Goal: Task Accomplishment & Management: Use online tool/utility

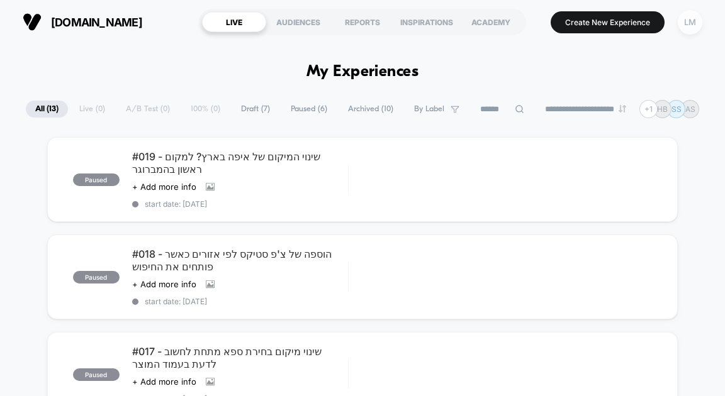
click at [682, 28] on div "LM" at bounding box center [689, 22] width 25 height 25
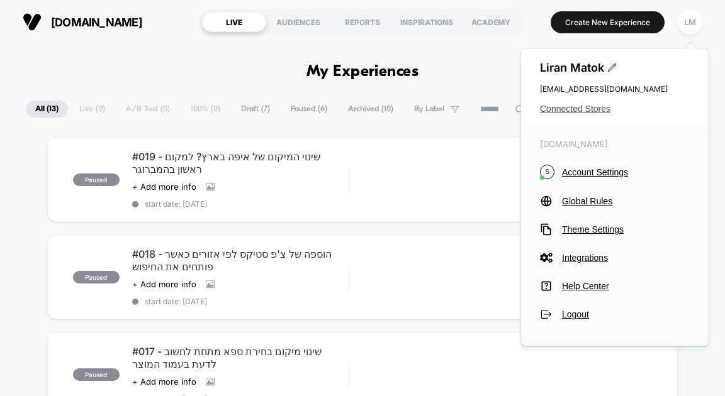
click at [603, 113] on span "Connected Stores" at bounding box center [615, 109] width 150 height 10
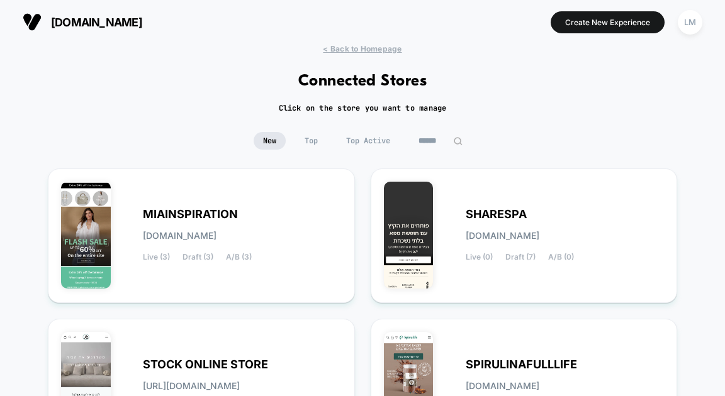
click at [315, 131] on div "< Back to Homepage Connected Stores Click on the store you want to manage New T…" at bounding box center [362, 368] width 725 height 649
click at [308, 139] on span "Top" at bounding box center [311, 141] width 32 height 18
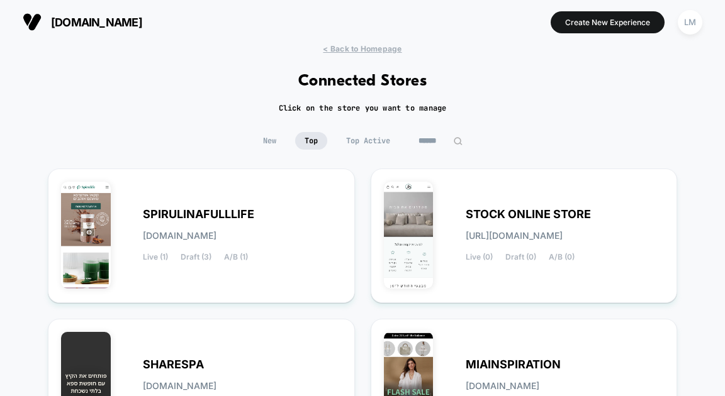
click at [276, 145] on span "New" at bounding box center [269, 141] width 32 height 18
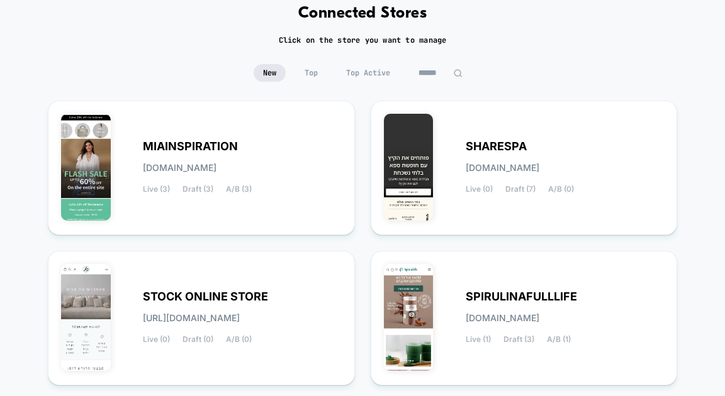
scroll to position [68, 0]
click at [512, 295] on span "SPIRULINAFULLLIFE" at bounding box center [520, 296] width 111 height 9
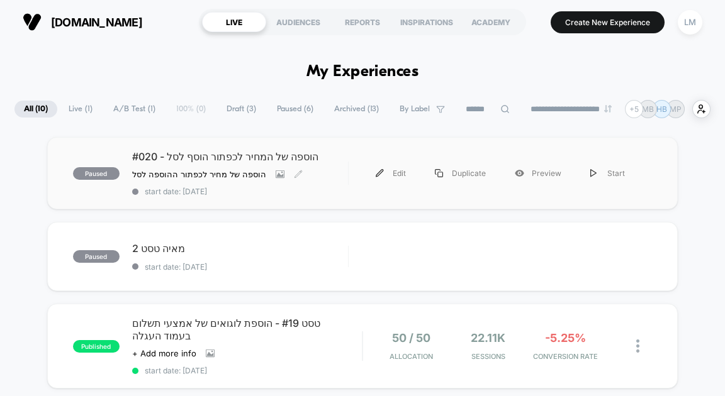
click at [252, 157] on span "#020 - הוספה של המחיר לכפתור הוסף לסל" at bounding box center [240, 156] width 216 height 13
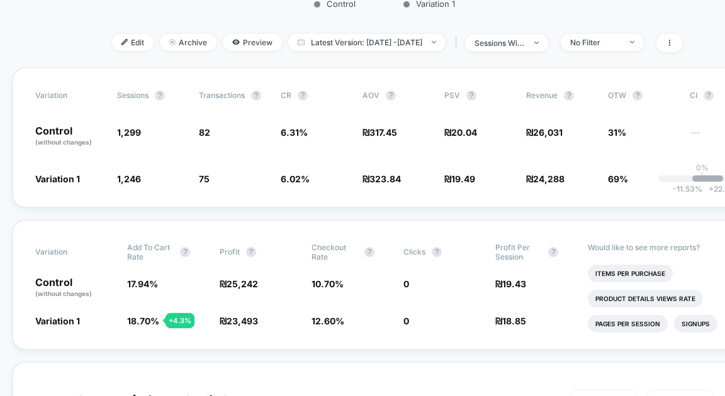
scroll to position [342, 0]
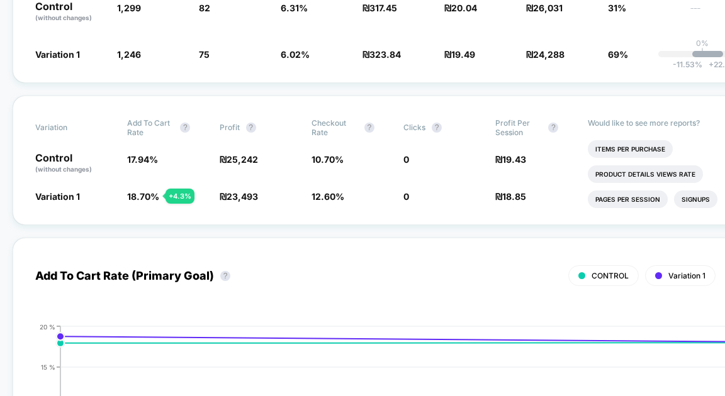
click at [268, 83] on div "Variation Sessions ? Transactions ? CR ? AOV ? PSV ? Revenue ? OTW ? CI ? Contr…" at bounding box center [397, 13] width 769 height 140
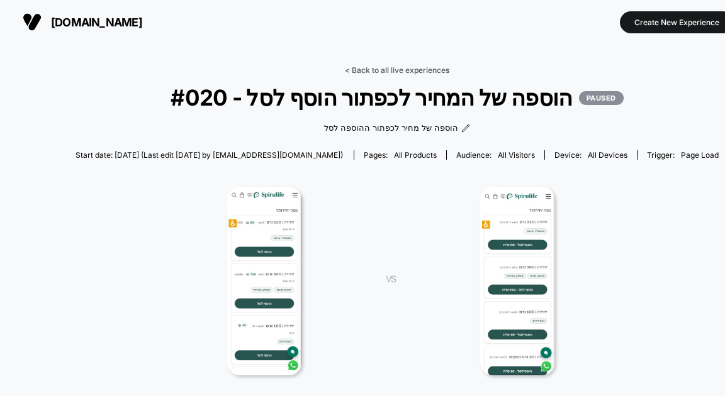
click at [414, 70] on link "< Back to all live experiences" at bounding box center [397, 69] width 104 height 9
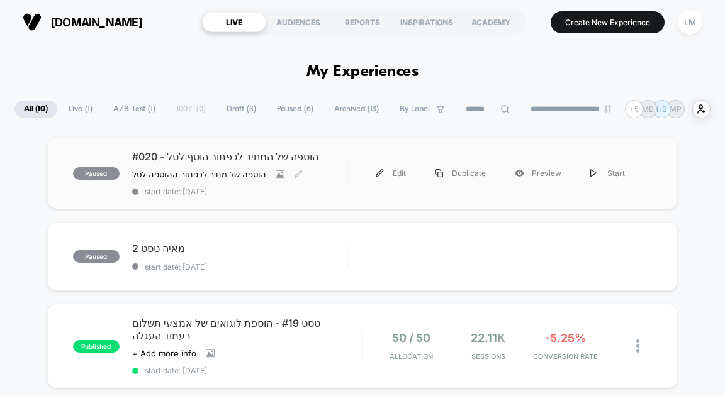
click at [163, 158] on span "#020 - הוספה של המחיר לכפתור הוסף לסל" at bounding box center [240, 156] width 216 height 13
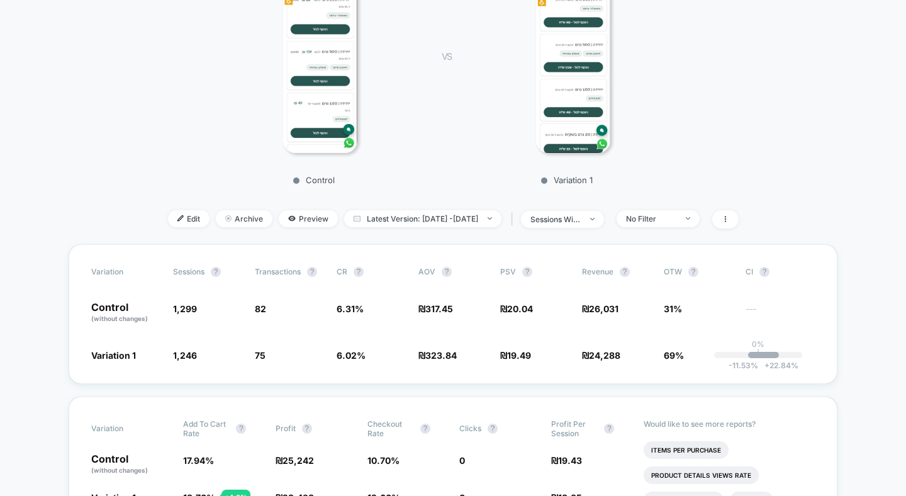
scroll to position [229, 0]
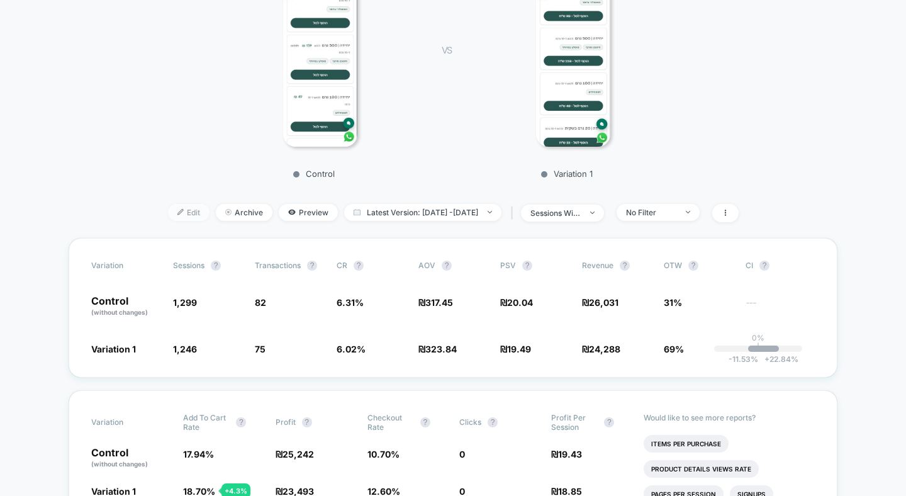
click at [173, 214] on span "Edit" at bounding box center [189, 212] width 42 height 17
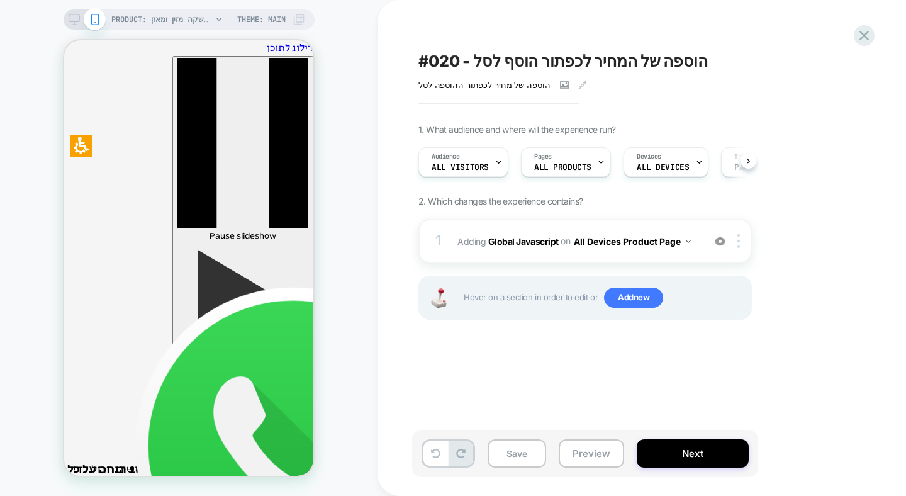
scroll to position [0, 1]
click at [72, 17] on icon at bounding box center [74, 19] width 11 height 11
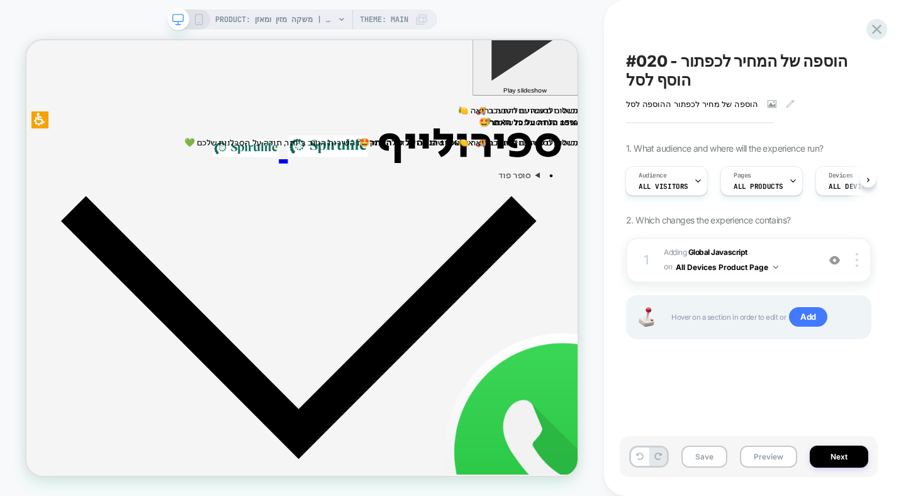
scroll to position [296, 0]
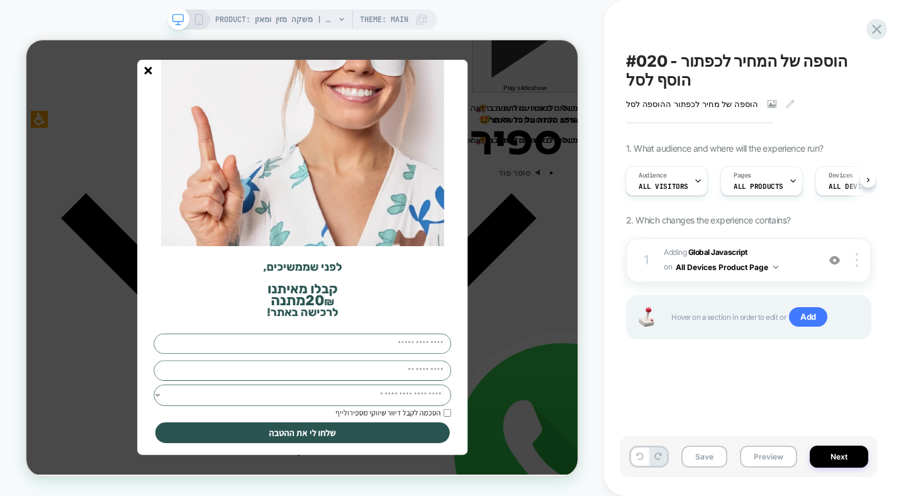
click at [195, 75] on div at bounding box center [394, 190] width 440 height 248
click at [191, 82] on line "סגור" at bounding box center [188, 80] width 9 height 9
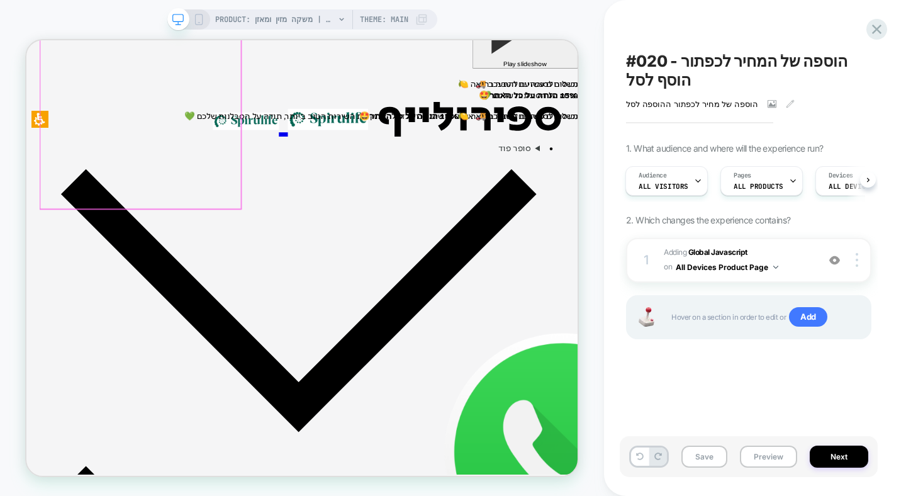
scroll to position [333, 0]
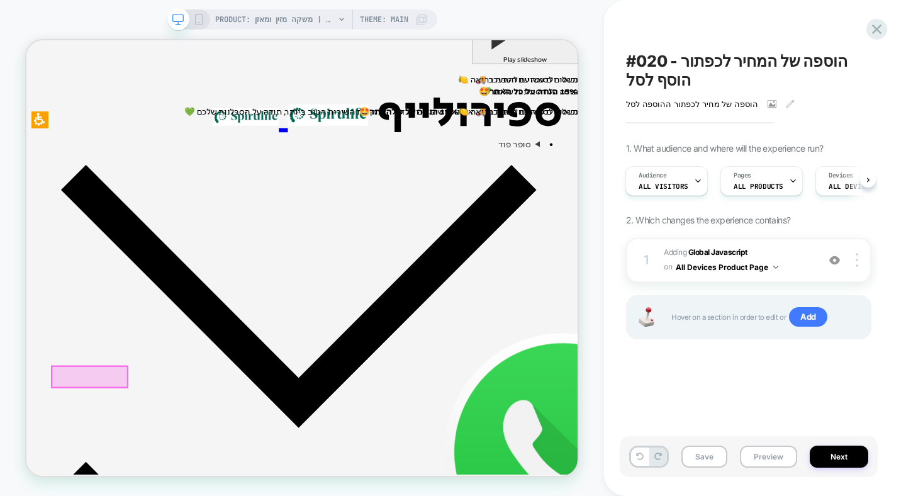
click at [724, 255] on span "Adding Global Javascript on All Devices Product Page" at bounding box center [738, 260] width 148 height 30
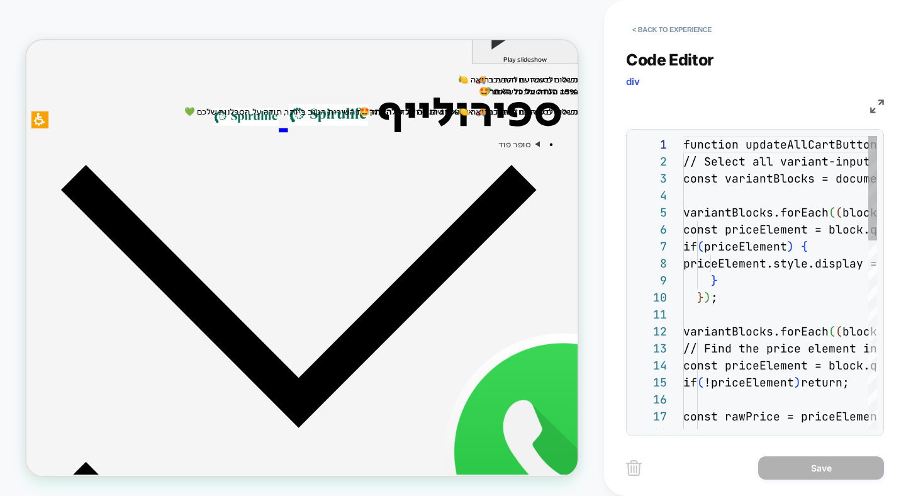
scroll to position [170, 0]
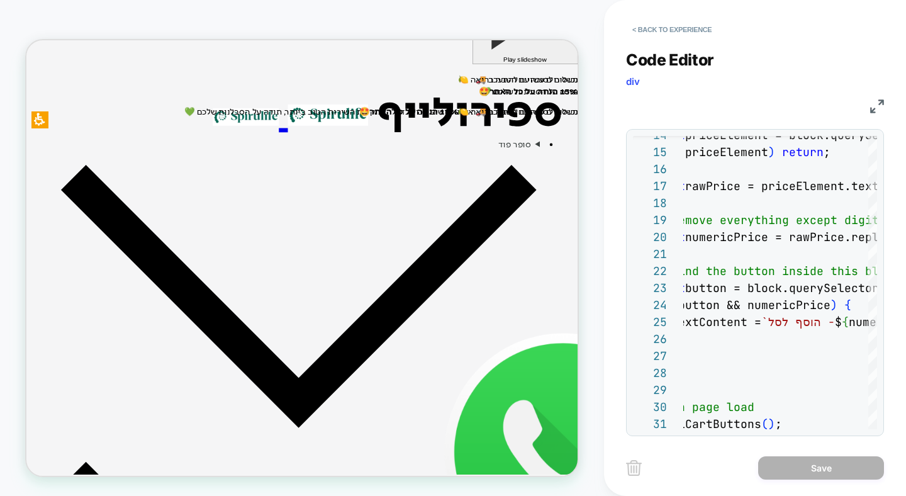
click at [724, 104] on img at bounding box center [877, 106] width 14 height 14
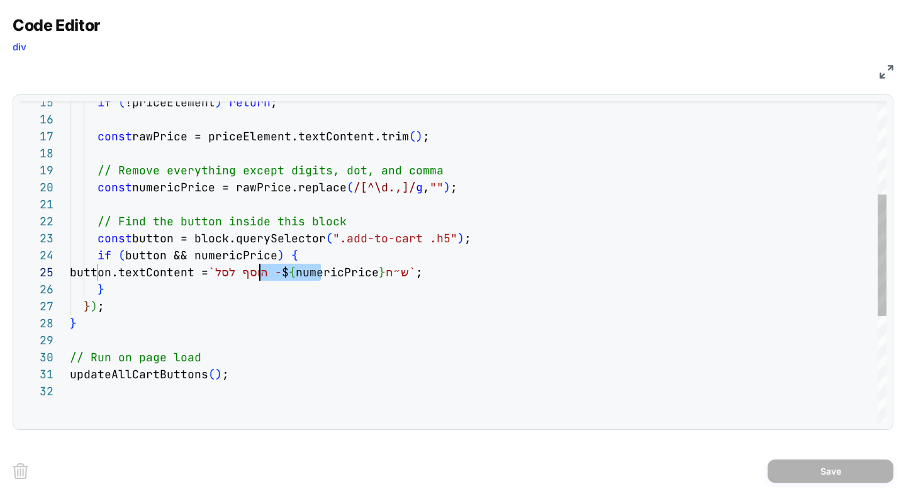
scroll to position [68, 190]
drag, startPoint x: 313, startPoint y: 274, endPoint x: 262, endPoint y: 272, distance: 51.6
click at [262, 272] on div "if ( !priceElement ) return ; const rawPrice = priceElement.textContent.trim ( …" at bounding box center [478, 280] width 816 height 848
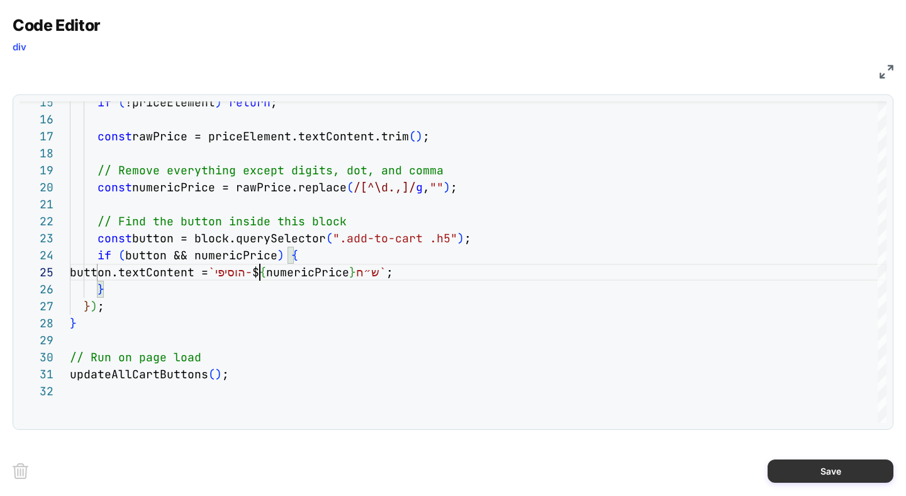
type textarea "**********"
click at [724, 396] on button "Save" at bounding box center [830, 470] width 126 height 23
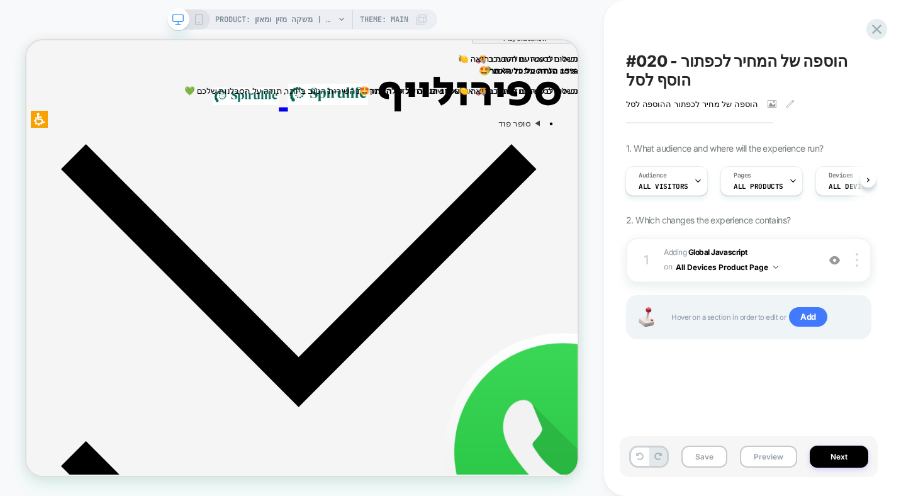
scroll to position [362, 0]
click at [724, 250] on span "Adding Global Javascript on All Devices Product Page" at bounding box center [738, 260] width 148 height 30
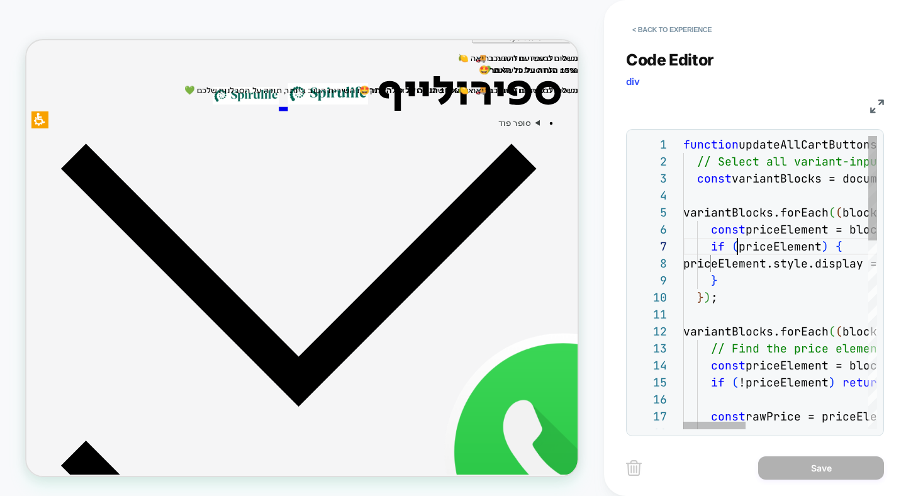
scroll to position [102, 54]
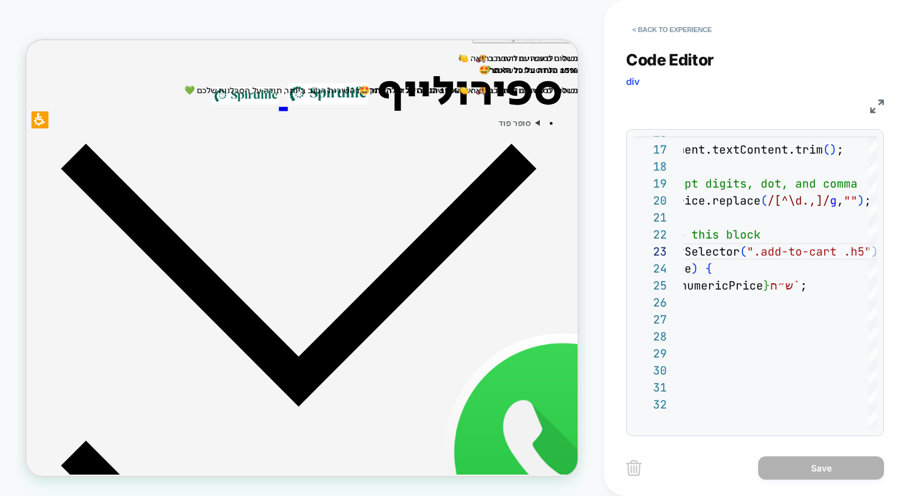
click at [724, 104] on img at bounding box center [877, 106] width 14 height 14
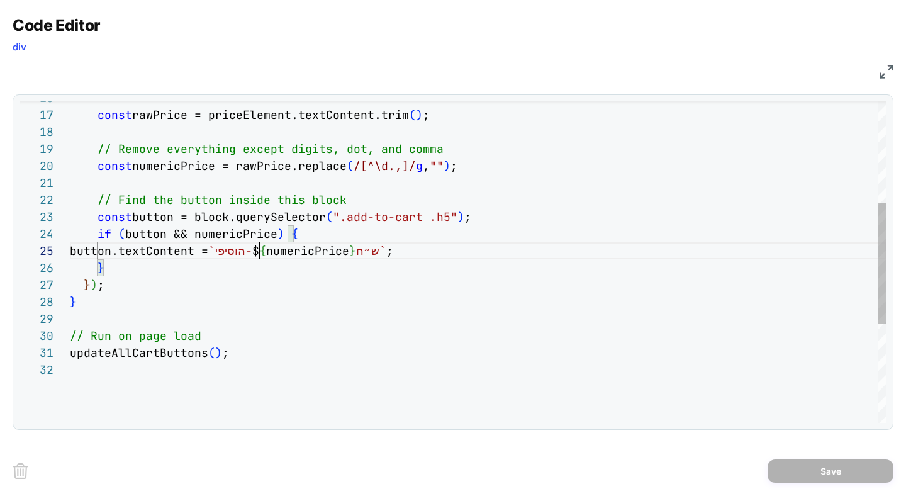
click at [263, 253] on div "const rawPrice = priceElement.textContent.trim ( ) ; // Remove everything excep…" at bounding box center [478, 259] width 816 height 848
click at [273, 255] on div "const rawPrice = priceElement.textContent.trim ( ) ; // Remove everything excep…" at bounding box center [478, 259] width 816 height 848
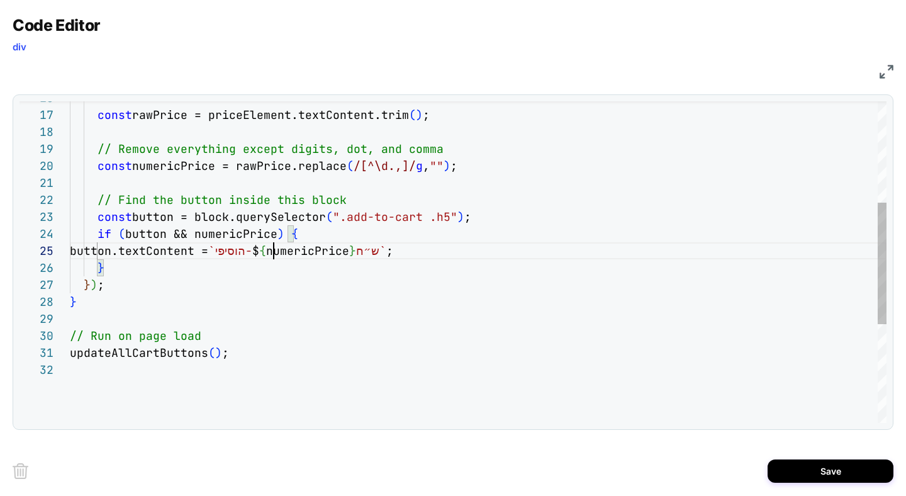
click at [273, 255] on div "const rawPrice = priceElement.textContent.trim ( ) ; // Remove everything excep…" at bounding box center [478, 259] width 816 height 848
click at [328, 256] on div "const rawPrice = priceElement.textContent.trim ( ) ; // Remove everything excep…" at bounding box center [478, 259] width 816 height 848
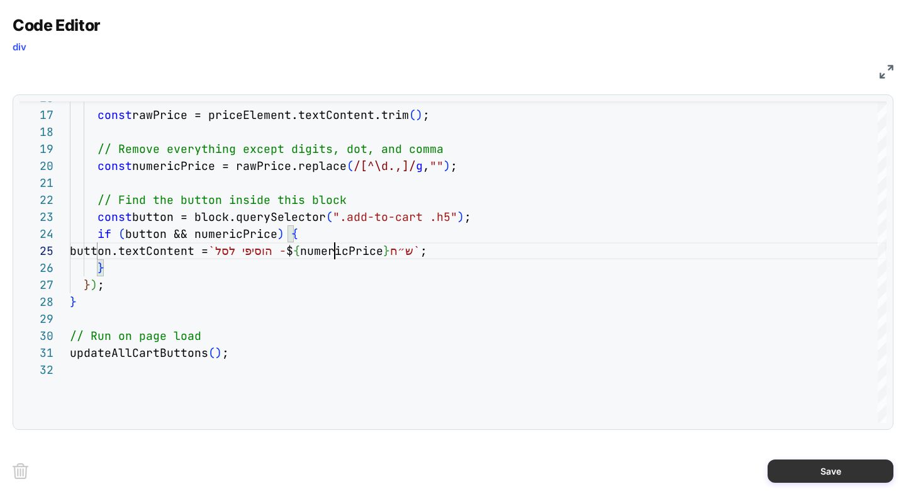
type textarea "**********"
click at [724, 396] on button "Save" at bounding box center [830, 470] width 126 height 23
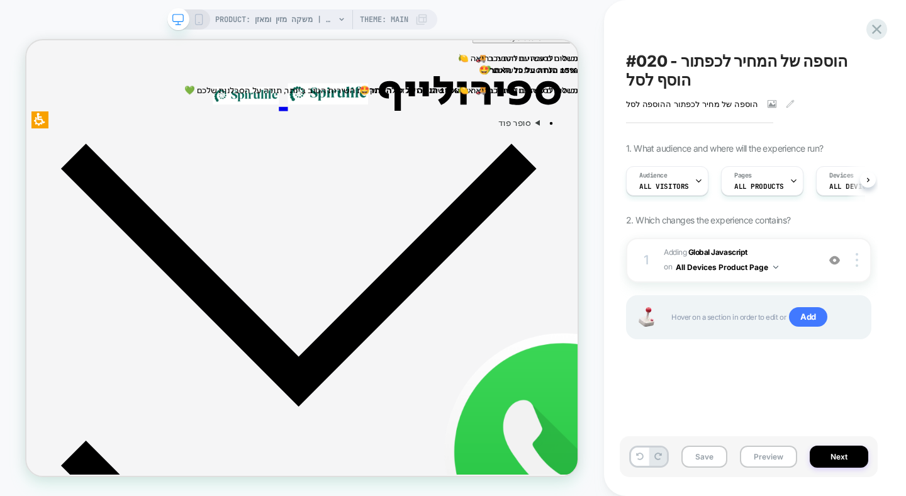
scroll to position [0, 1]
click at [724, 260] on span "Adding Global Javascript on All Devices Product Page" at bounding box center [738, 260] width 148 height 30
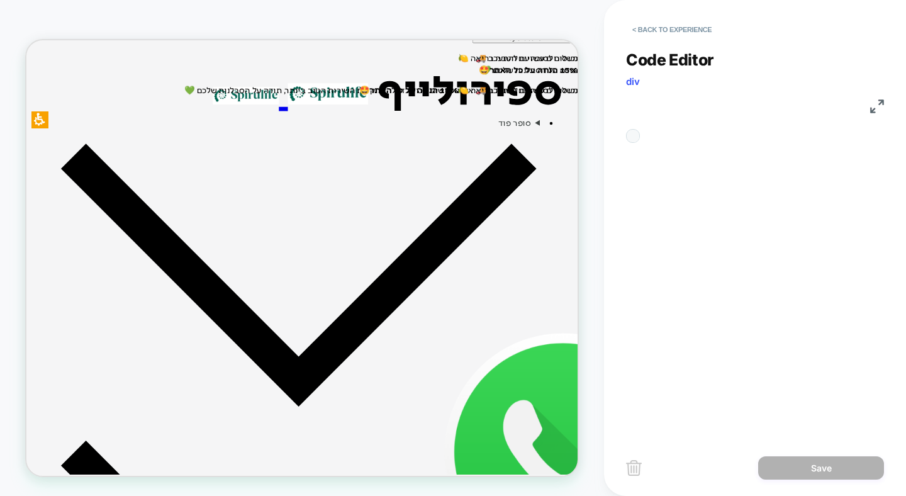
scroll to position [170, 0]
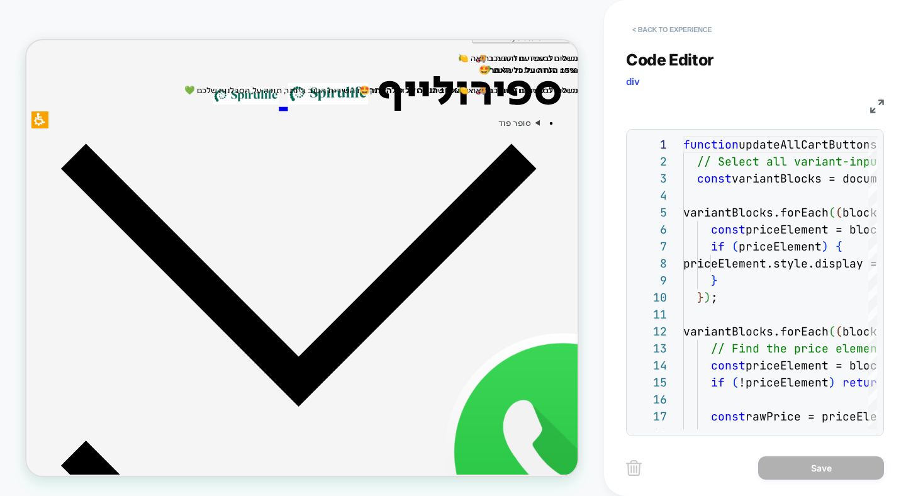
click at [704, 31] on button "< Back to experience" at bounding box center [672, 29] width 92 height 20
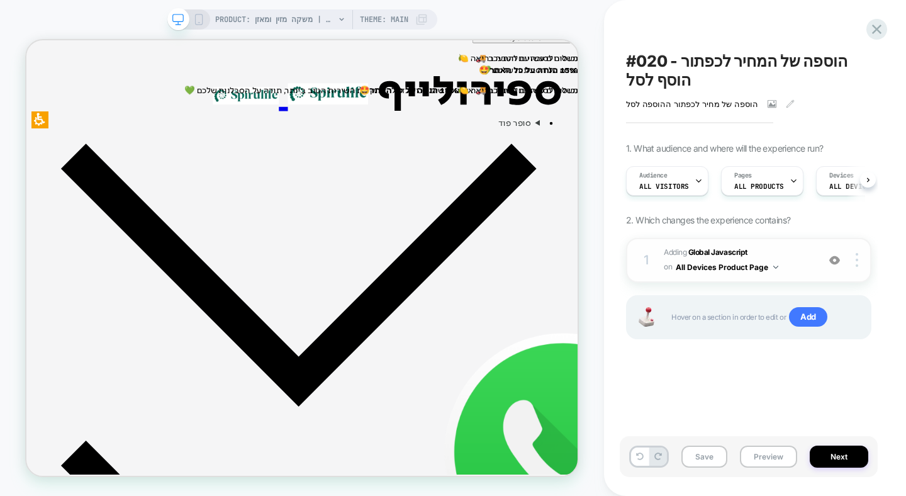
scroll to position [0, 1]
click at [724, 265] on img at bounding box center [856, 260] width 3 height 14
click at [724, 374] on div "#020 - הוספה של המחיר לכפתור הוסף לסל הוספה של מחיר לכפתור ההוספה לסל Click to …" at bounding box center [748, 248] width 258 height 470
click at [724, 312] on span "Add" at bounding box center [808, 317] width 38 height 20
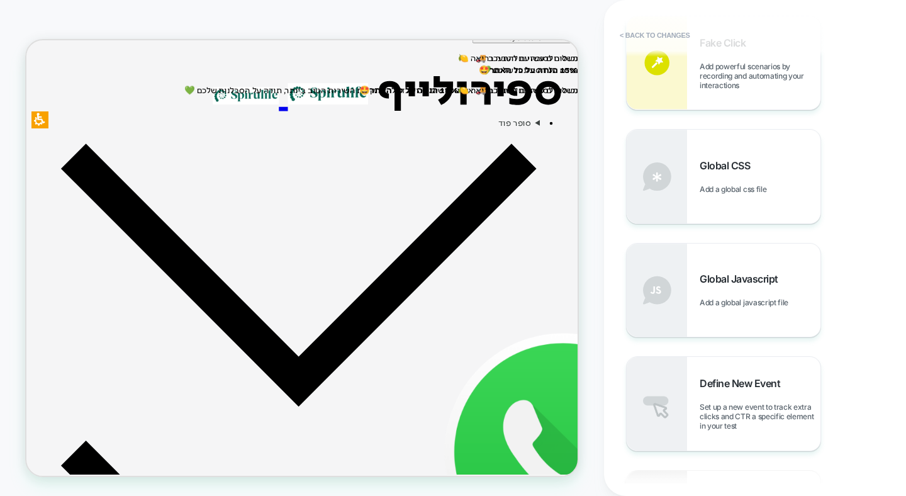
scroll to position [536, 0]
click at [724, 165] on span "Global CSS" at bounding box center [727, 166] width 57 height 13
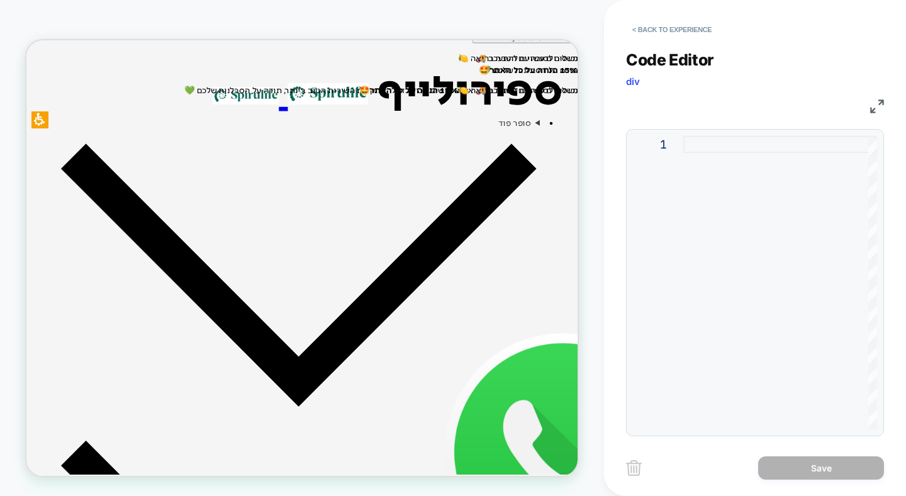
click at [724, 203] on div at bounding box center [780, 282] width 194 height 293
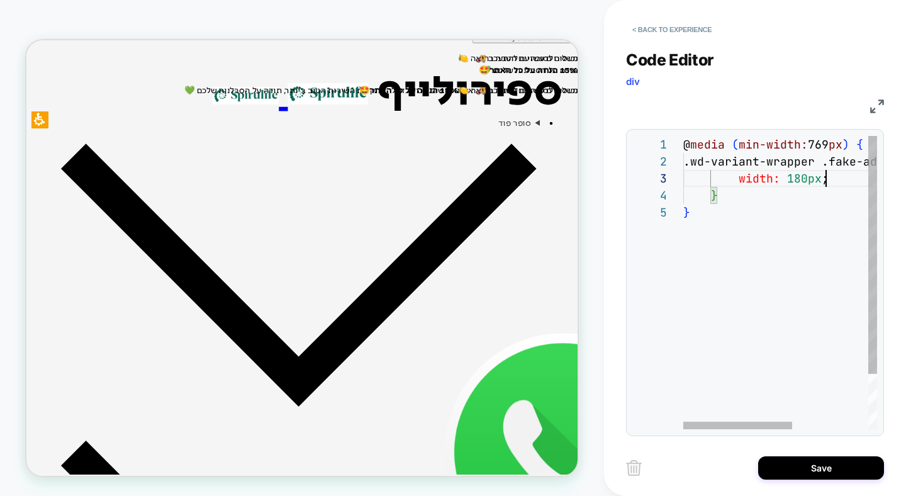
click at [724, 179] on div "@ media ( min-width: 769 px ) { .wd-variant-wrapper .fake-add-to-cart { width: …" at bounding box center [847, 316] width 328 height 361
click at [724, 244] on div "@ media ( min-width: 769 px ) { .wd-variant-wrapper .fake-add-to-cart { width: …" at bounding box center [840, 316] width 328 height 361
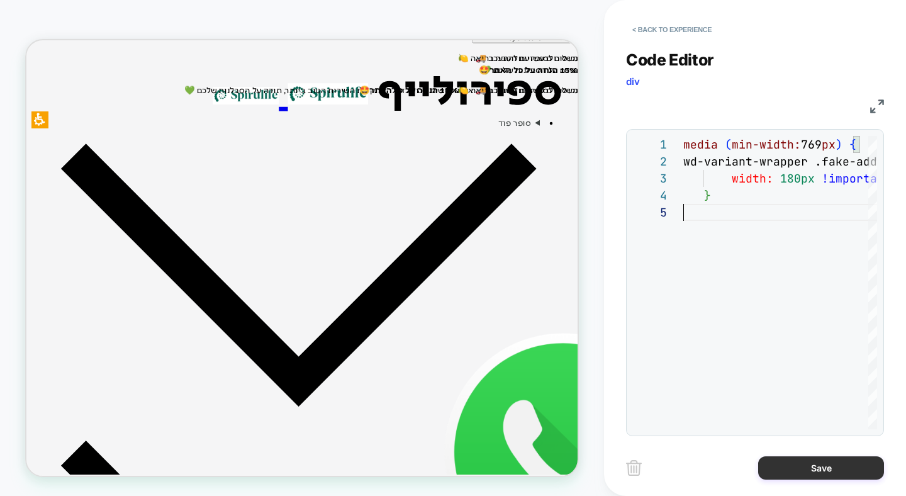
type textarea "**********"
click at [724, 396] on button "Save" at bounding box center [821, 467] width 126 height 23
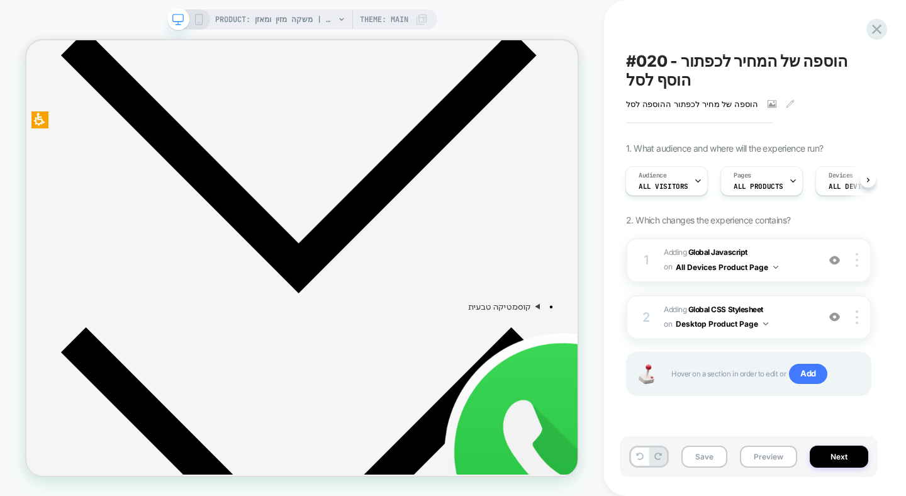
scroll to position [506, 0]
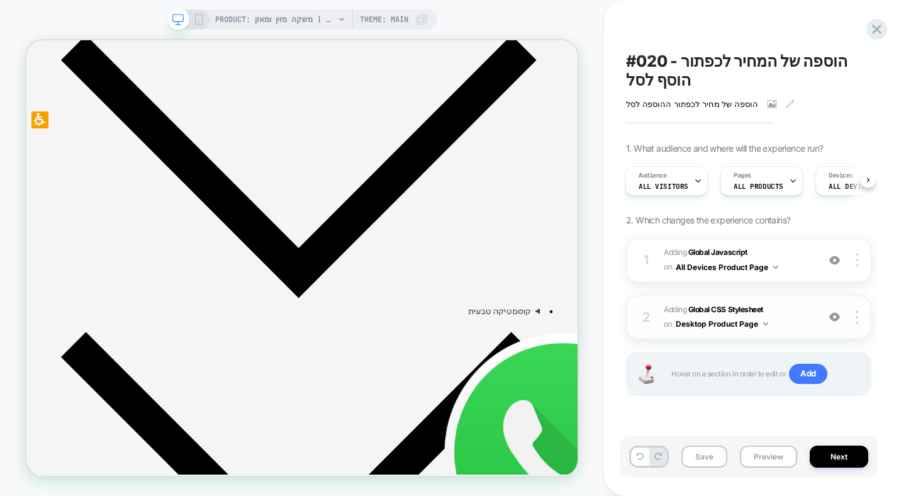
click at [724, 314] on span "Adding Global CSS Stylesheet on Desktop Product Page" at bounding box center [738, 318] width 148 height 30
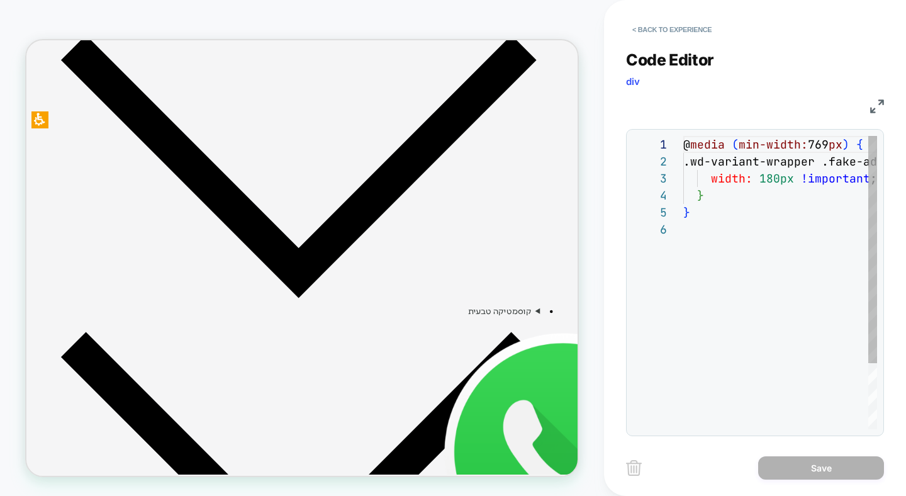
scroll to position [85, 0]
click at [724, 199] on div "@ media ( min-width: 769 px ) { .wd-variant-wrapper .fake-add-to-cart { width: …" at bounding box center [840, 325] width 314 height 378
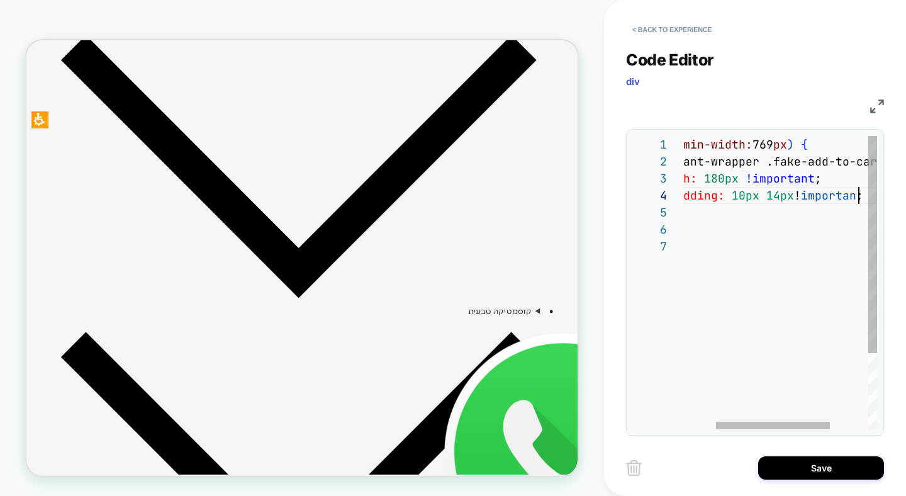
scroll to position [51, 238]
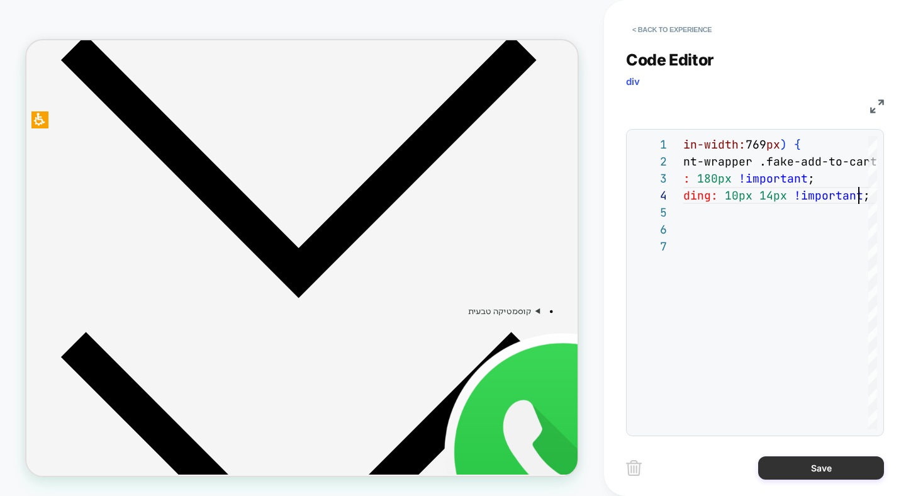
type textarea "**********"
click at [724, 396] on button "Save" at bounding box center [821, 467] width 126 height 23
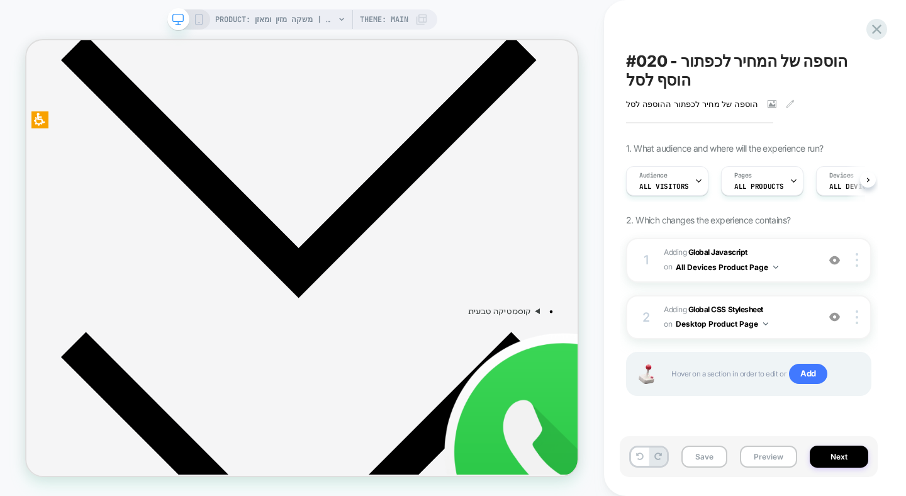
scroll to position [0, 1]
click at [724, 325] on button "Desktop Product Page" at bounding box center [721, 324] width 92 height 16
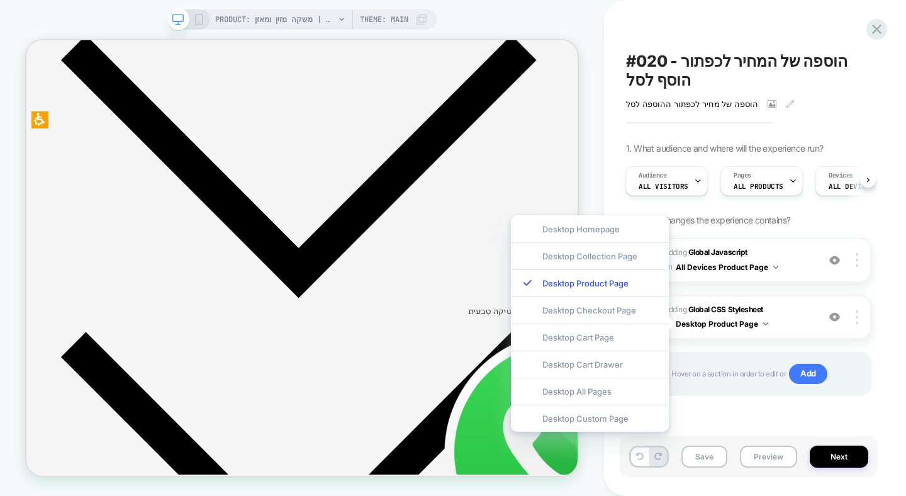
click at [724, 325] on button "Desktop Product Page" at bounding box center [721, 324] width 92 height 16
click at [724, 320] on span "Adding Global CSS Stylesheet on Desktop Product Page" at bounding box center [738, 318] width 148 height 30
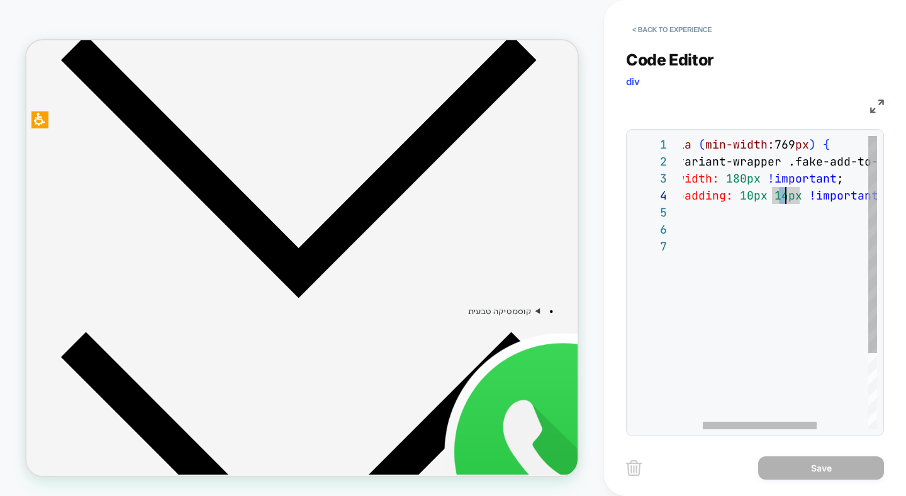
scroll to position [51, 136]
click at [724, 192] on div "@ media ( min-width: 769 px ) { .wd-variant-wrapper .fake-add-to-cart { width: …" at bounding box center [807, 333] width 314 height 395
click at [724, 278] on div "@ media ( min-width: 769 px ) { .wd-variant-wrapper .fake-add-to-cart { width: …" at bounding box center [807, 333] width 314 height 395
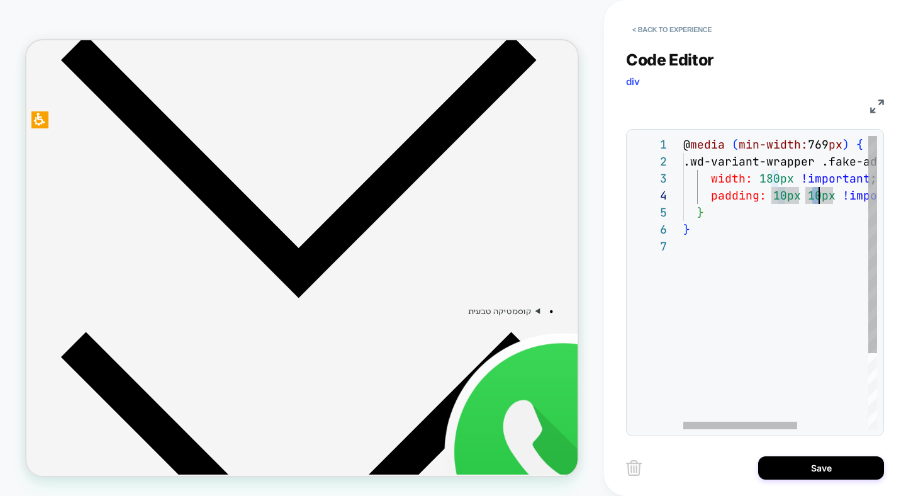
click at [724, 194] on div "@ media ( min-width: 769 px ) { .wd-variant-wrapper .fake-add-to-cart { width: …" at bounding box center [840, 333] width 314 height 395
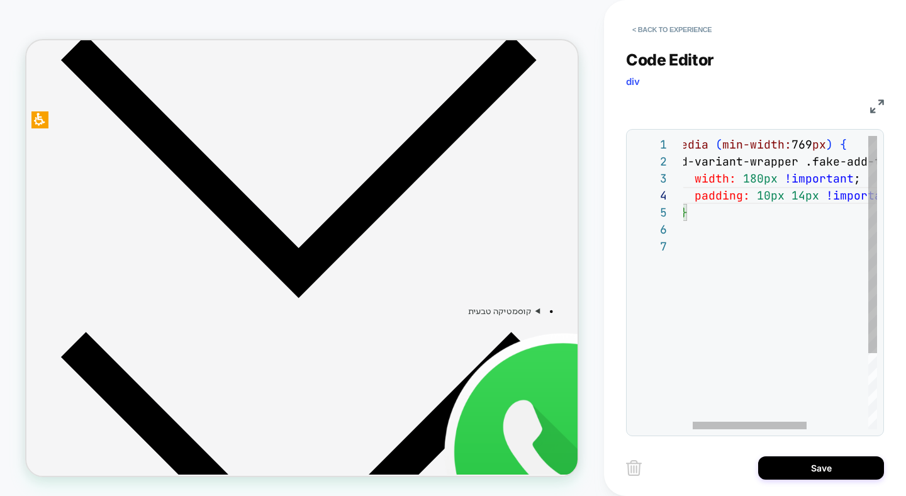
click at [724, 197] on div "@ media ( min-width: 769 px ) { .wd-variant-wrapper .fake-add-to-cart { width: …" at bounding box center [824, 333] width 314 height 395
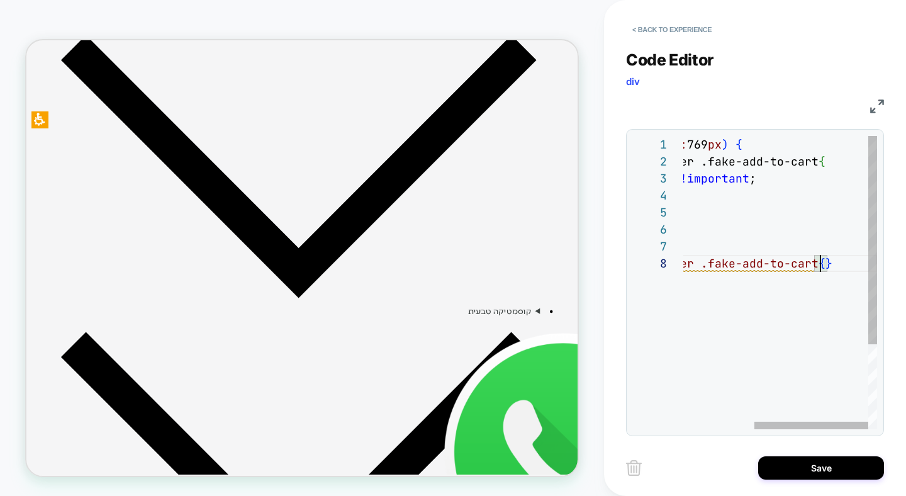
scroll to position [136, 14]
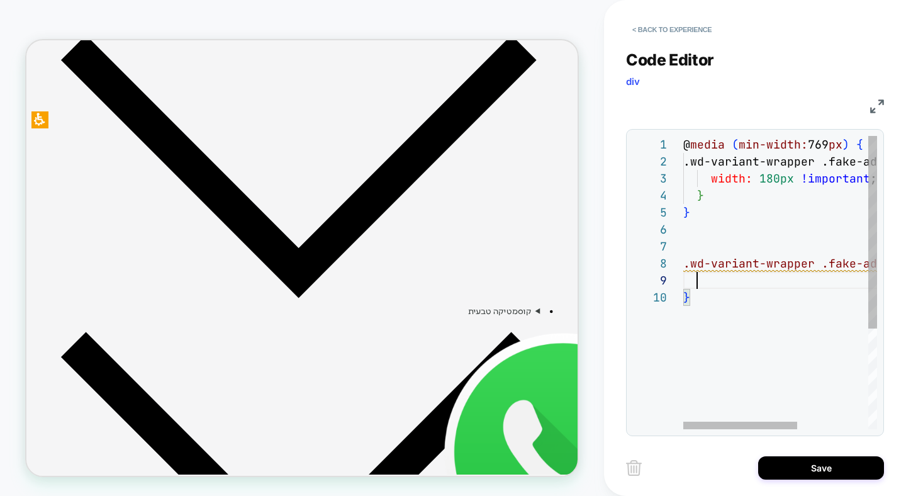
type textarea "**********"
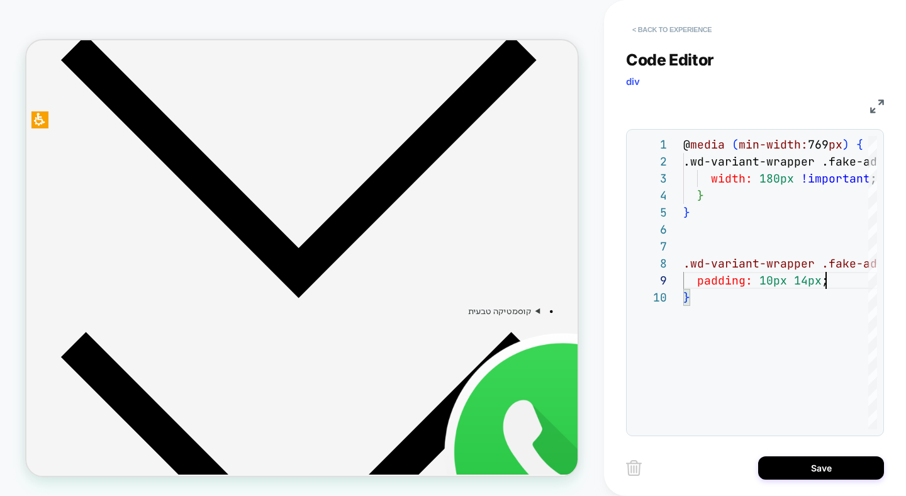
click at [665, 33] on button "< Back to experience" at bounding box center [672, 29] width 92 height 20
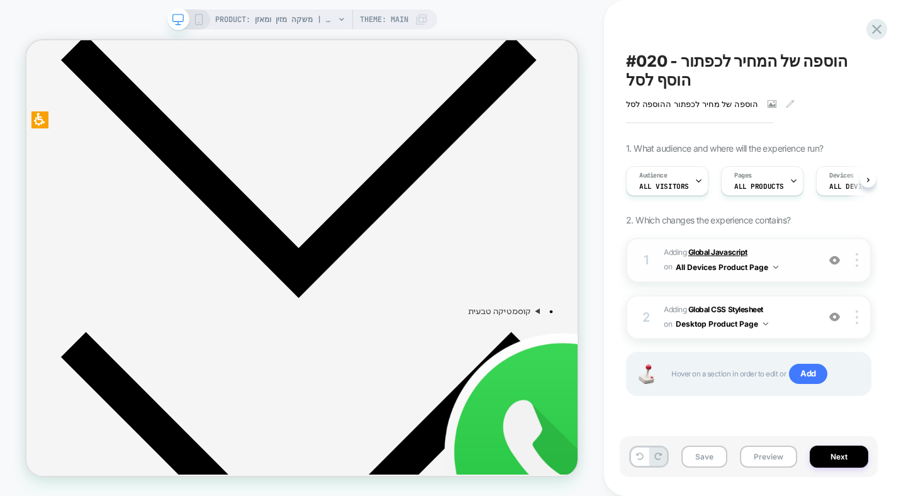
scroll to position [0, 1]
click at [724, 264] on span "Adding Global Javascript on All Devices Product Page" at bounding box center [738, 260] width 148 height 30
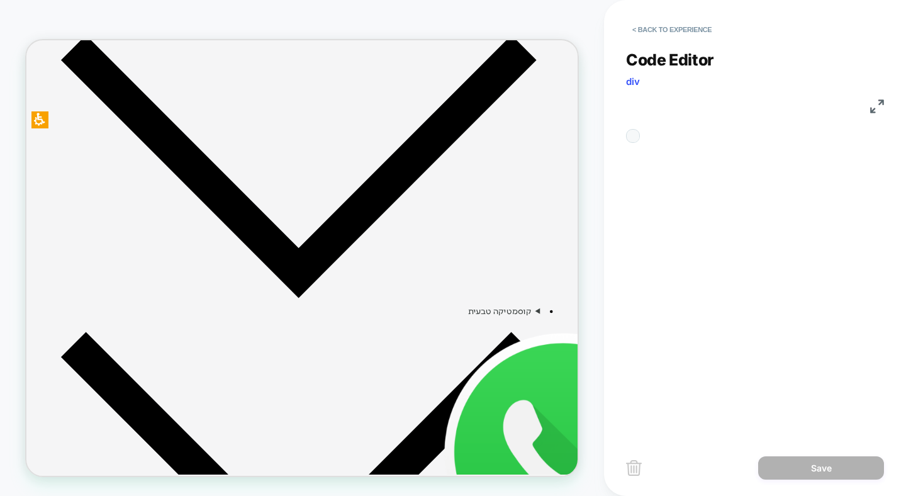
scroll to position [170, 0]
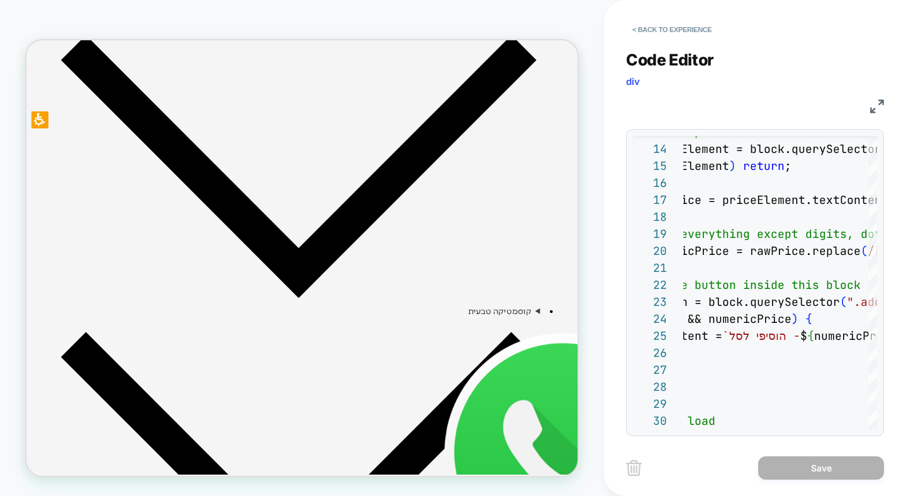
click at [724, 114] on div "Code Editor div JS 21 22 23 24 25 26 27 28 29 30 20 19 18 17 16 15 14 13 // Fin…" at bounding box center [755, 235] width 258 height 401
click at [724, 108] on img at bounding box center [877, 106] width 14 height 14
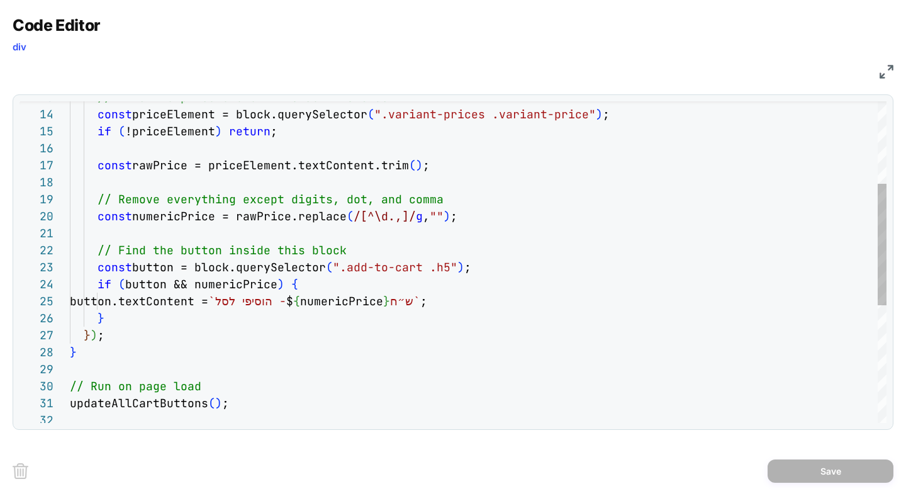
scroll to position [34, 380]
click at [445, 270] on div "// Find the button inside this block const button = block.querySelector ( ".add…" at bounding box center [478, 309] width 816 height 848
type textarea "**********"
click at [724, 396] on button "Save" at bounding box center [830, 470] width 126 height 23
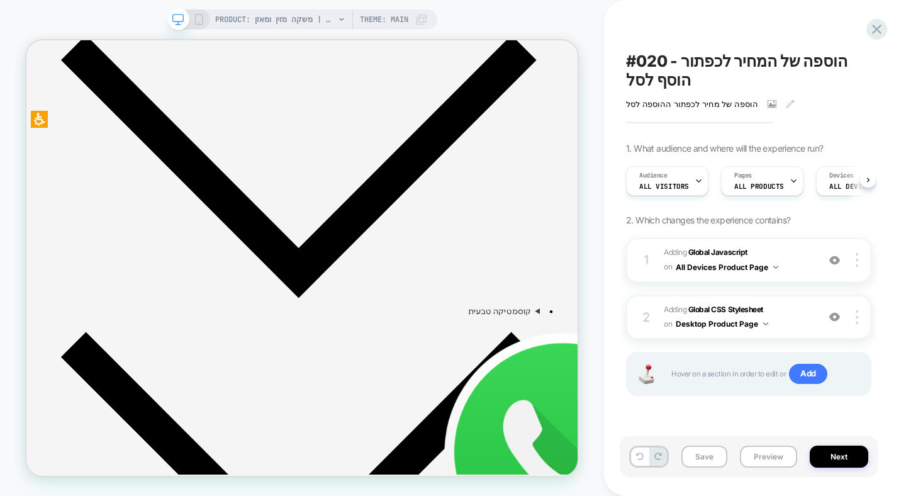
scroll to position [0, 1]
click at [724, 396] on button "Next" at bounding box center [838, 456] width 58 height 22
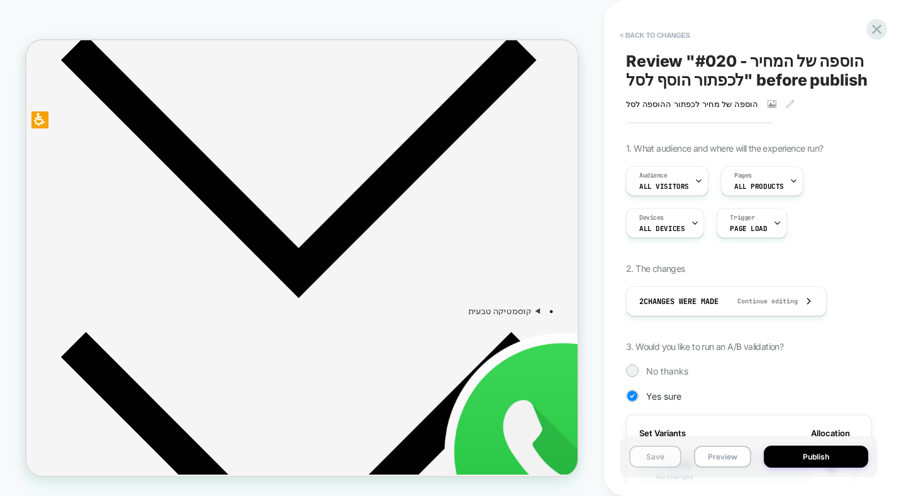
scroll to position [0, 1]
click at [712, 396] on button "Preview" at bounding box center [722, 456] width 57 height 22
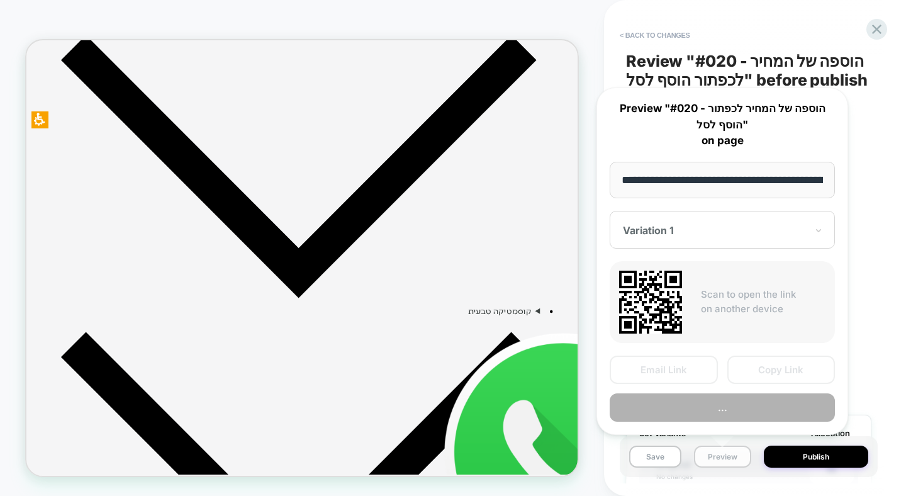
scroll to position [0, 1067]
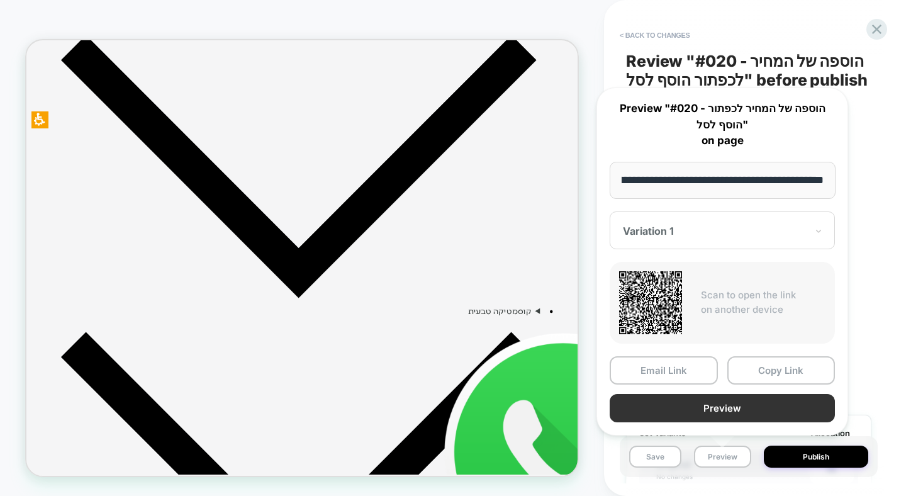
click at [694, 396] on button "Preview" at bounding box center [721, 408] width 225 height 28
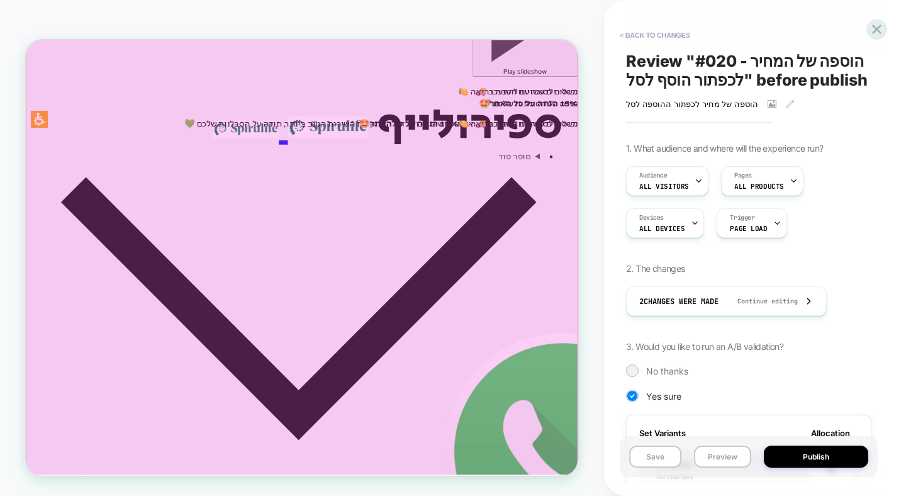
scroll to position [0, 0]
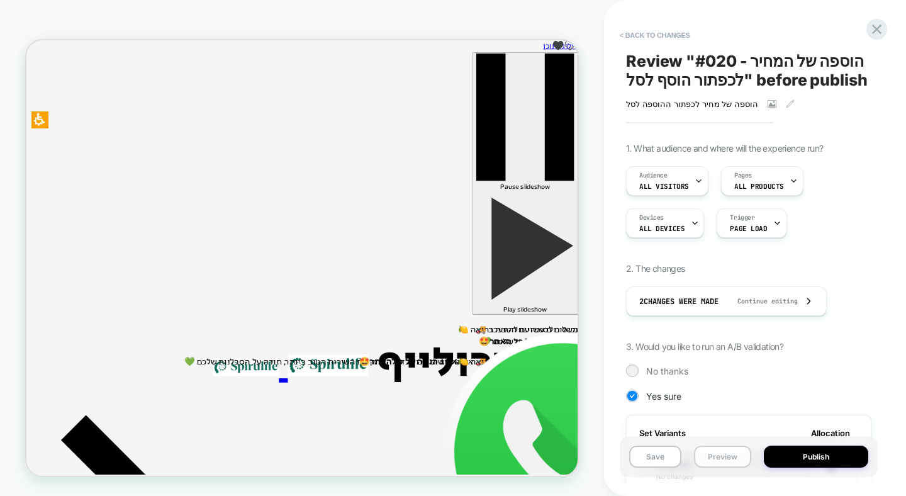
click at [709, 396] on button "Preview" at bounding box center [722, 456] width 57 height 22
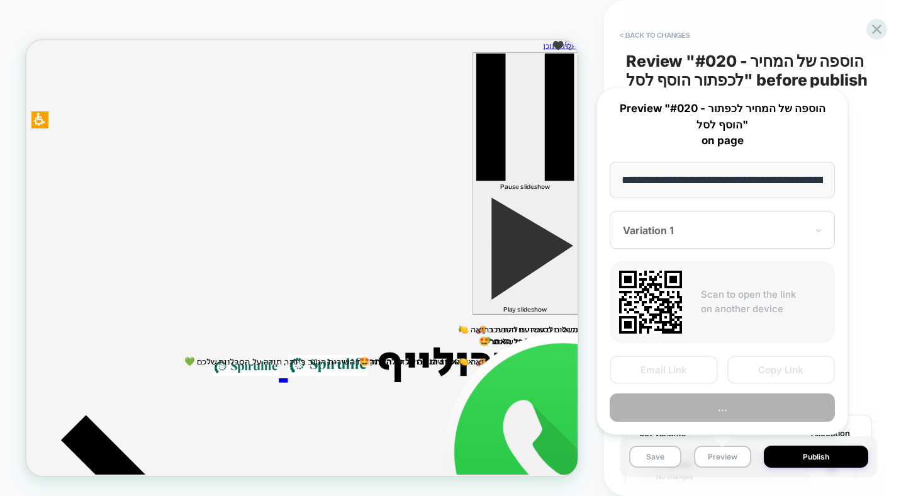
scroll to position [0, 1067]
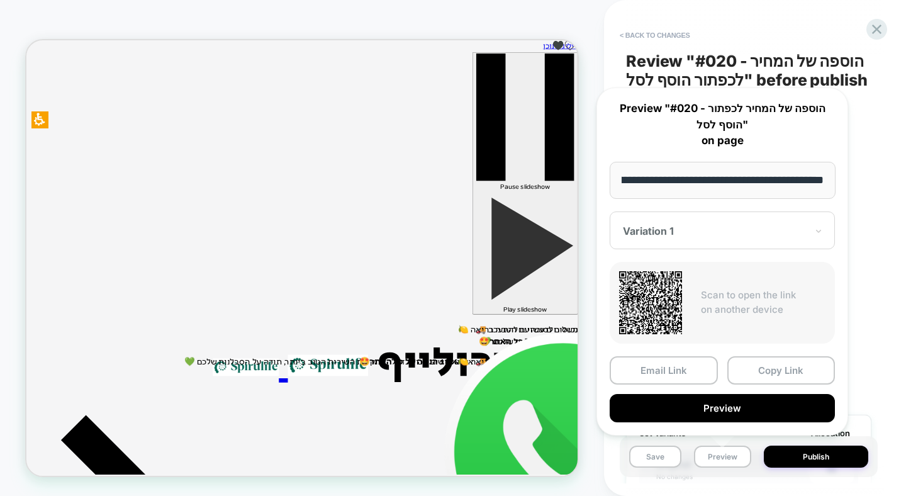
click at [724, 242] on div "Variation 1" at bounding box center [721, 230] width 225 height 38
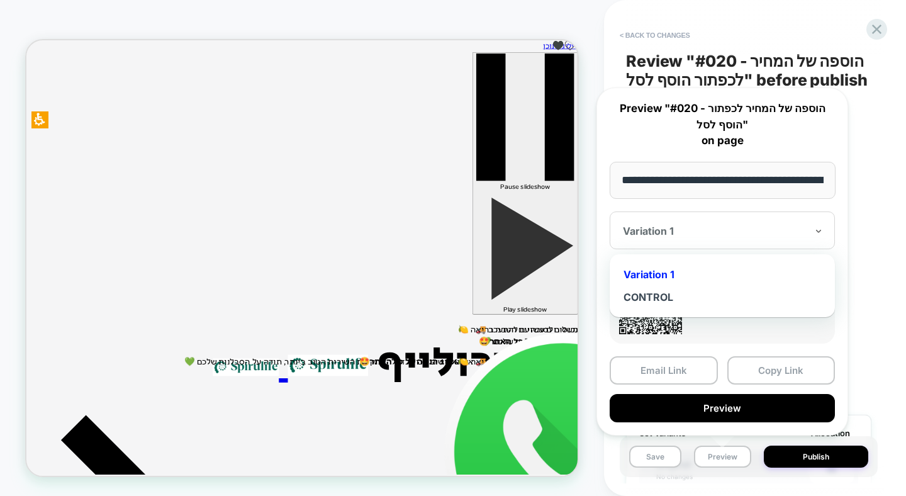
click at [677, 280] on div "Variation 1" at bounding box center [722, 274] width 213 height 23
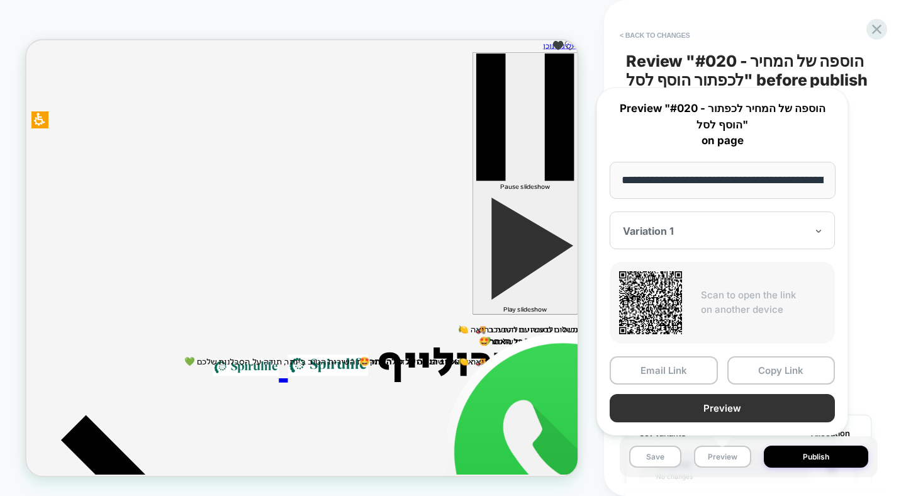
click at [724, 396] on button "Preview" at bounding box center [721, 408] width 225 height 28
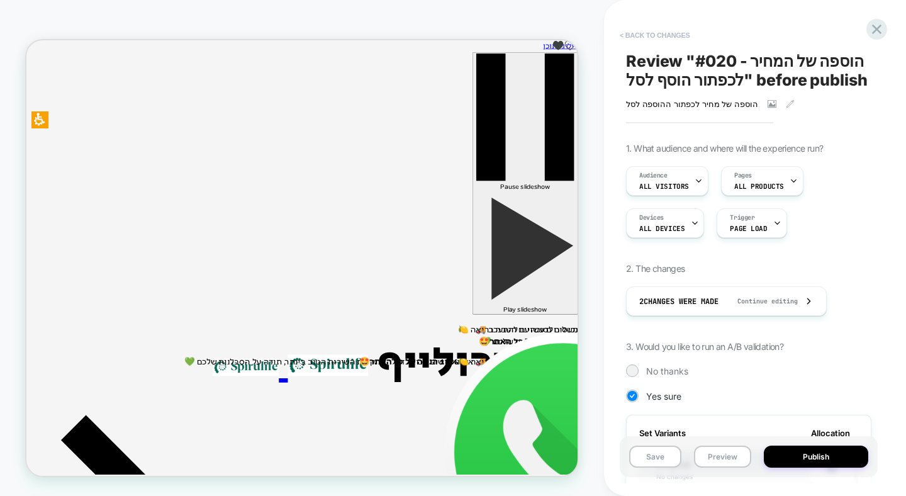
click at [670, 33] on button "< Back to changes" at bounding box center [654, 35] width 83 height 20
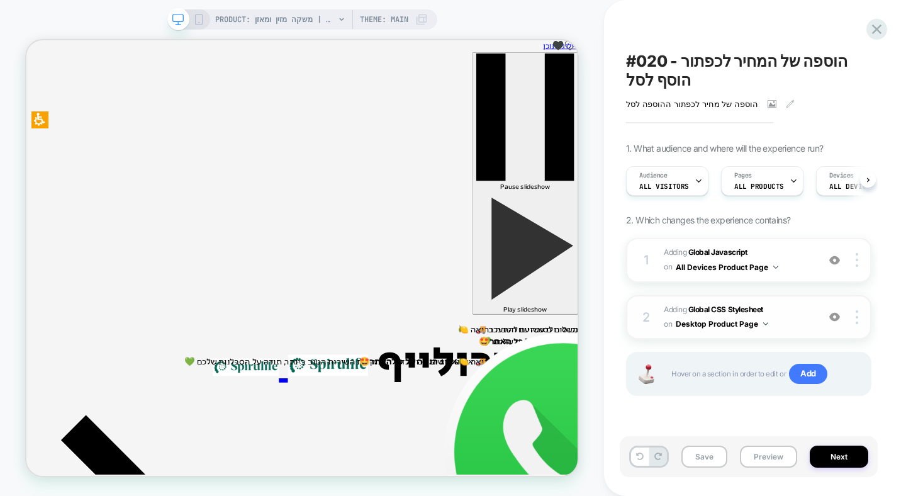
scroll to position [0, 1]
click at [724, 260] on img at bounding box center [834, 260] width 11 height 11
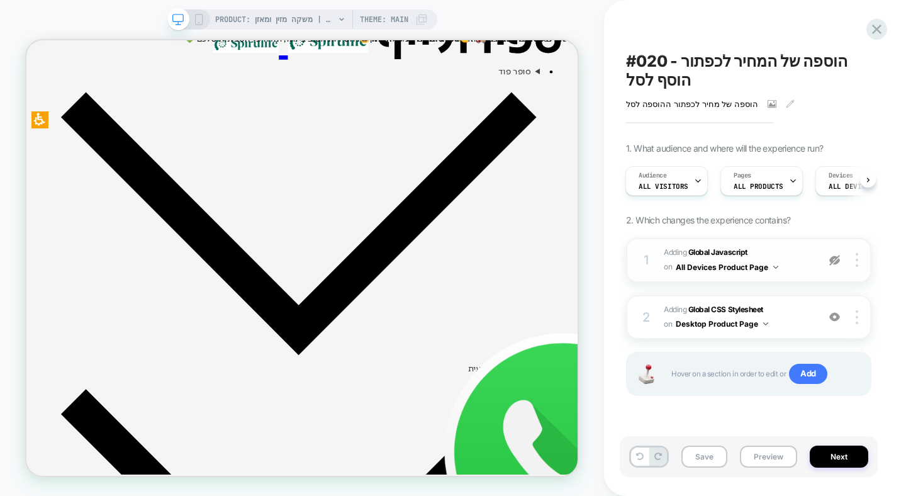
scroll to position [432, 0]
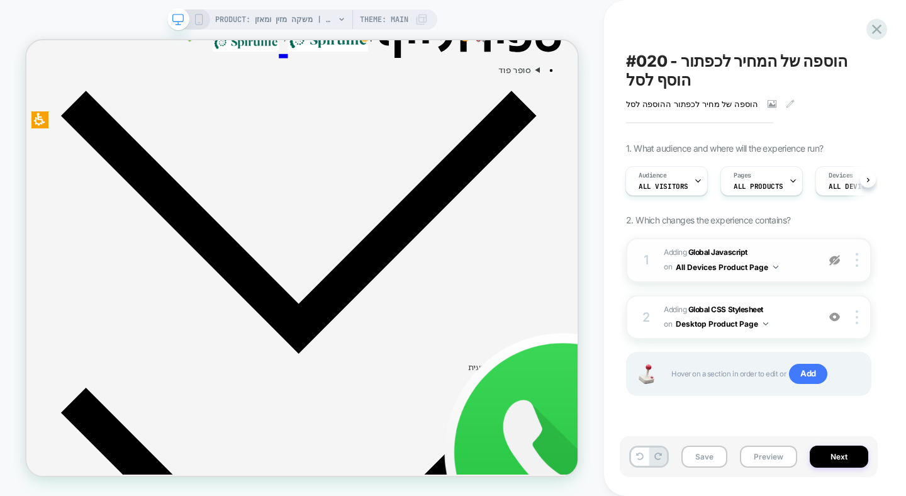
click at [724, 258] on img at bounding box center [834, 260] width 11 height 11
click at [724, 396] on button "Next" at bounding box center [838, 456] width 58 height 22
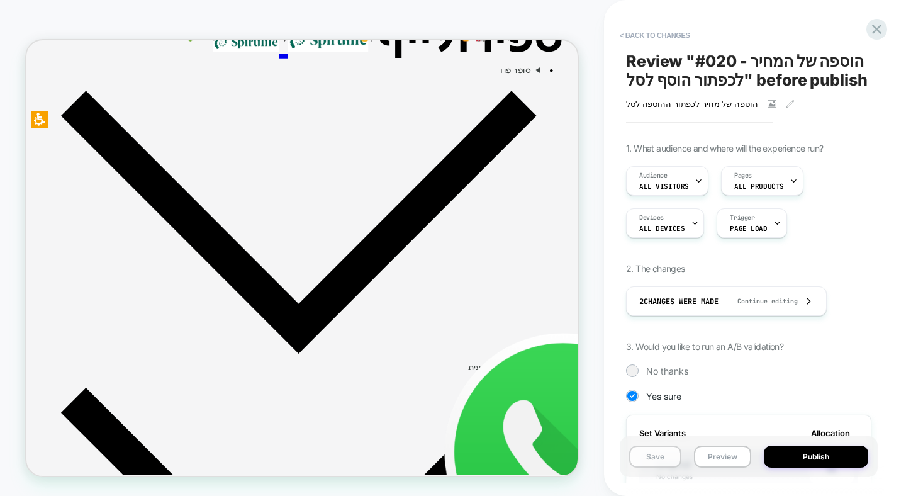
scroll to position [0, 1]
click at [647, 396] on button "Save" at bounding box center [655, 456] width 52 height 22
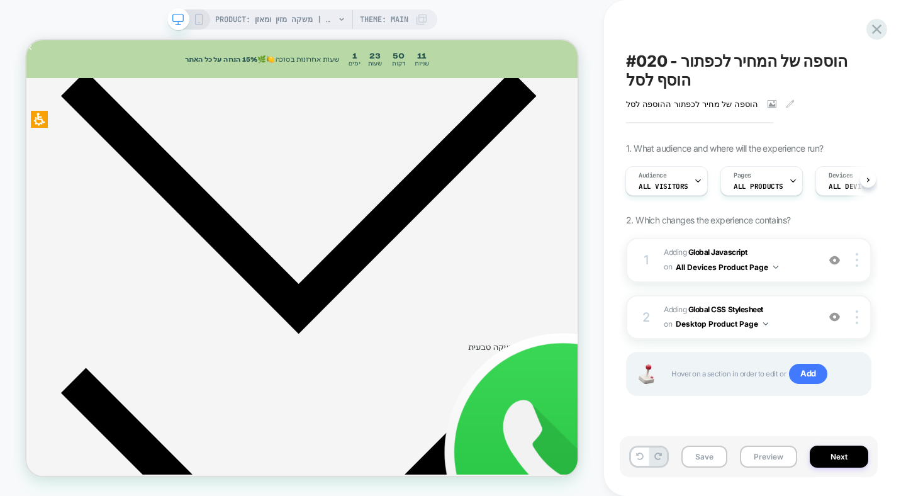
scroll to position [521, 0]
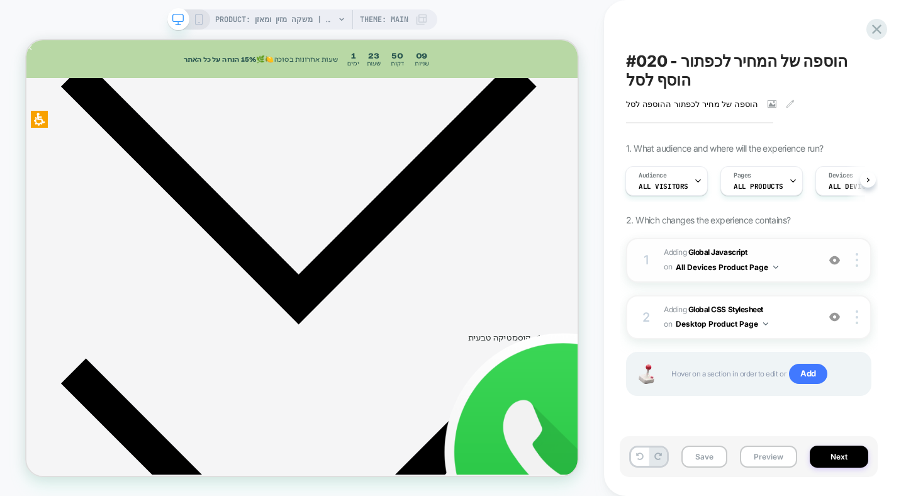
click at [838, 261] on img at bounding box center [834, 260] width 11 height 11
click at [769, 255] on span "Adding Global Javascript on All Devices Product Page" at bounding box center [738, 260] width 148 height 30
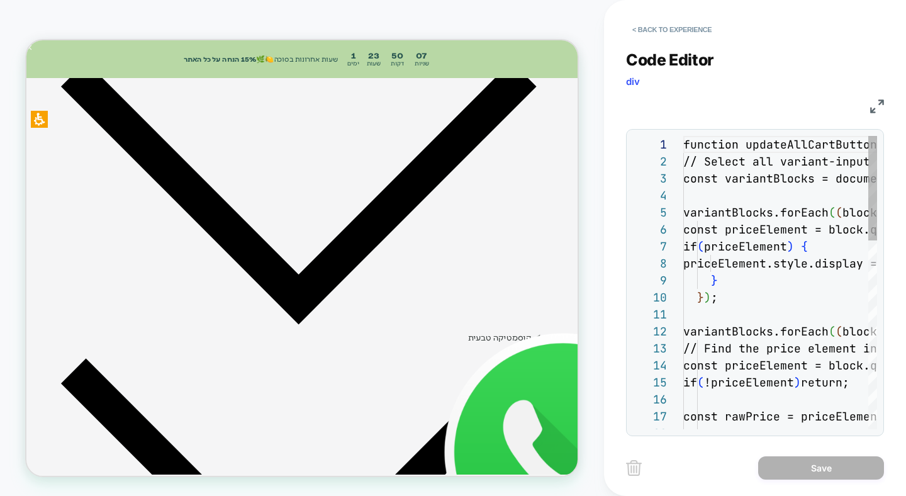
scroll to position [170, 0]
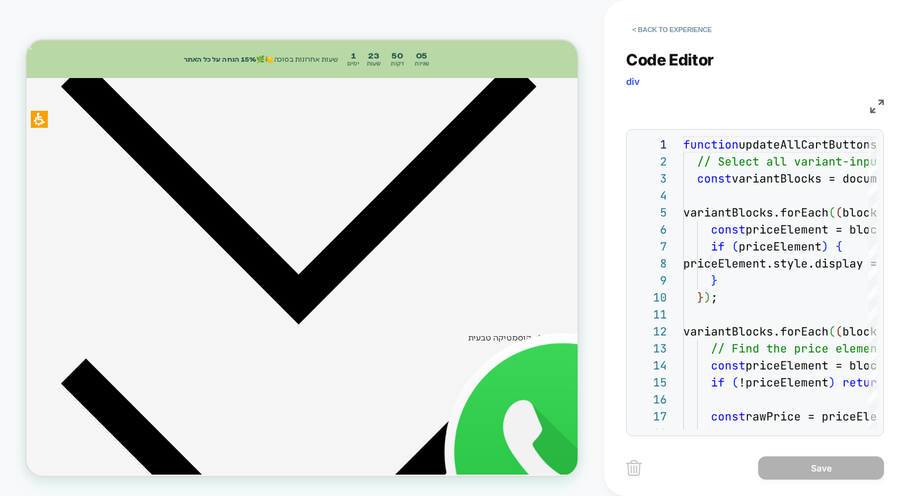
click at [882, 101] on img at bounding box center [877, 106] width 14 height 14
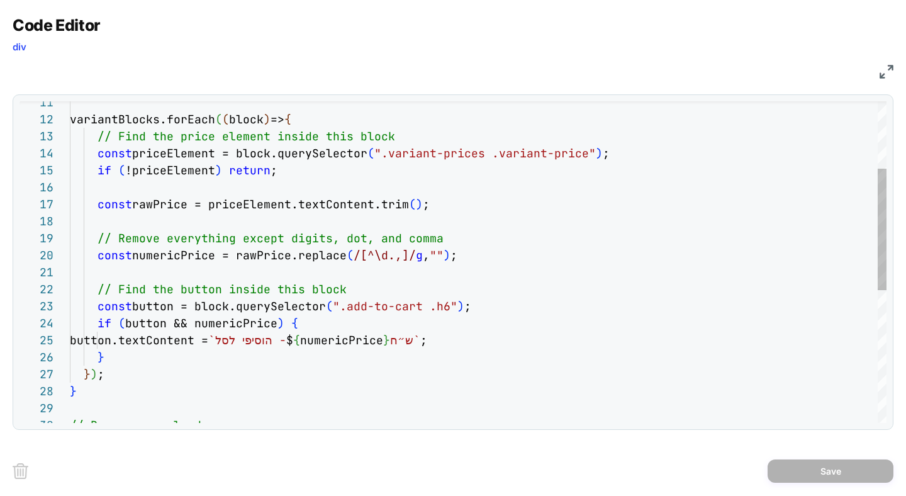
scroll to position [34, 380]
click at [445, 307] on div "const button = block.querySelector ( ".add-to-cart .h6" ) ; if ( button && nume…" at bounding box center [478, 348] width 816 height 848
type textarea "**********"
click at [805, 471] on button "Save" at bounding box center [830, 470] width 126 height 23
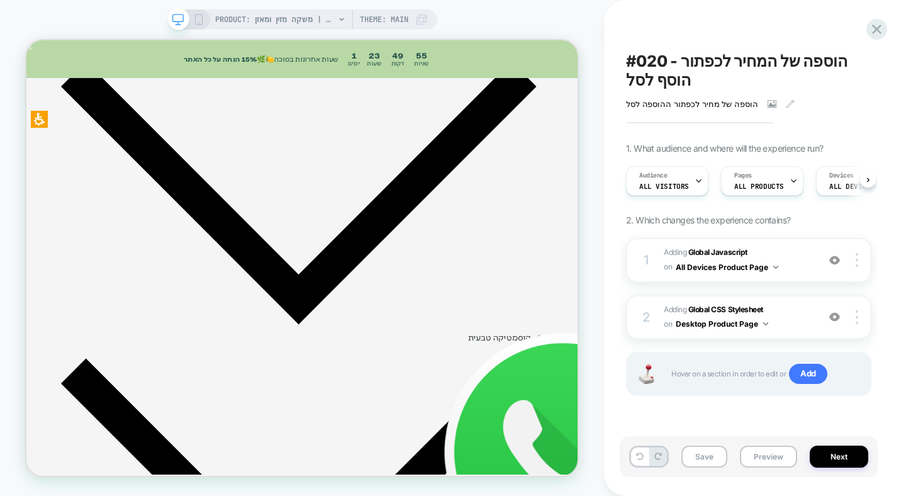
scroll to position [0, 1]
click at [787, 311] on span "Adding Global CSS Stylesheet on Desktop Product Page" at bounding box center [738, 318] width 148 height 30
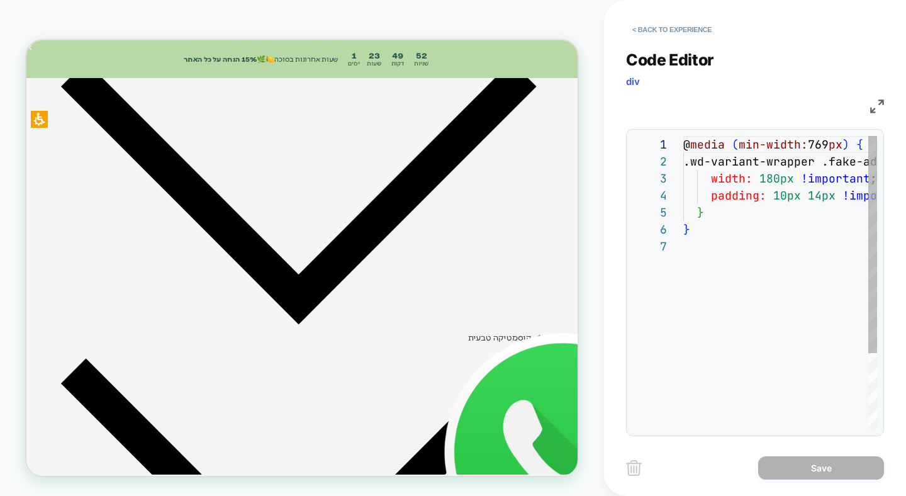
scroll to position [102, 0]
click at [716, 195] on div "@ media ( min-width: 769 px ) { .wd-variant-wrapper .fake-add-to-cart { width: …" at bounding box center [840, 333] width 314 height 395
click at [704, 206] on div "@ media ( min-width: 769 px ) { .wd-variant-wrapper .fake-add-to-cart { width: …" at bounding box center [840, 333] width 314 height 395
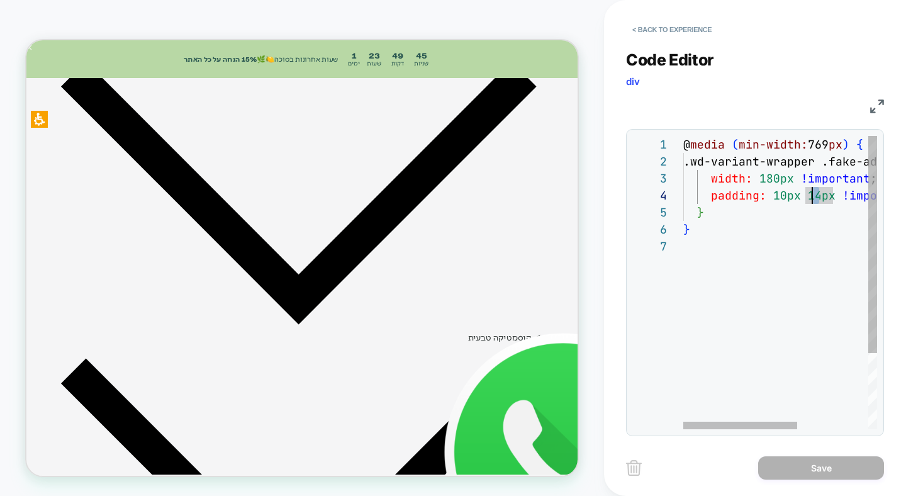
click at [814, 196] on div "@ media ( min-width: 769 px ) { .wd-variant-wrapper .fake-add-to-cart { width: …" at bounding box center [840, 333] width 314 height 395
click at [792, 272] on div "@ media ( min-width: 769 px ) { .wd-variant-wrapper .fake-add-to-cart { width: …" at bounding box center [840, 333] width 314 height 395
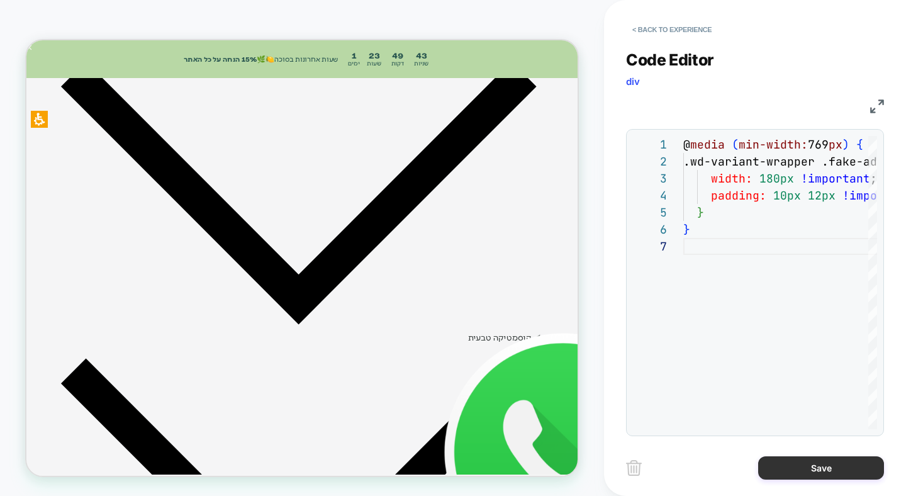
type textarea "**********"
click at [833, 465] on button "Save" at bounding box center [821, 467] width 126 height 23
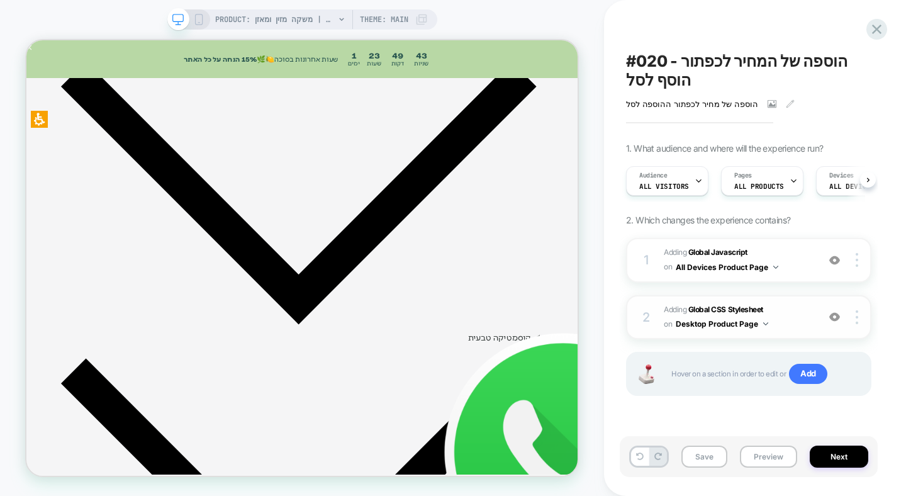
scroll to position [0, 1]
click at [793, 314] on span "Adding Global CSS Stylesheet on Desktop Product Page" at bounding box center [738, 318] width 148 height 30
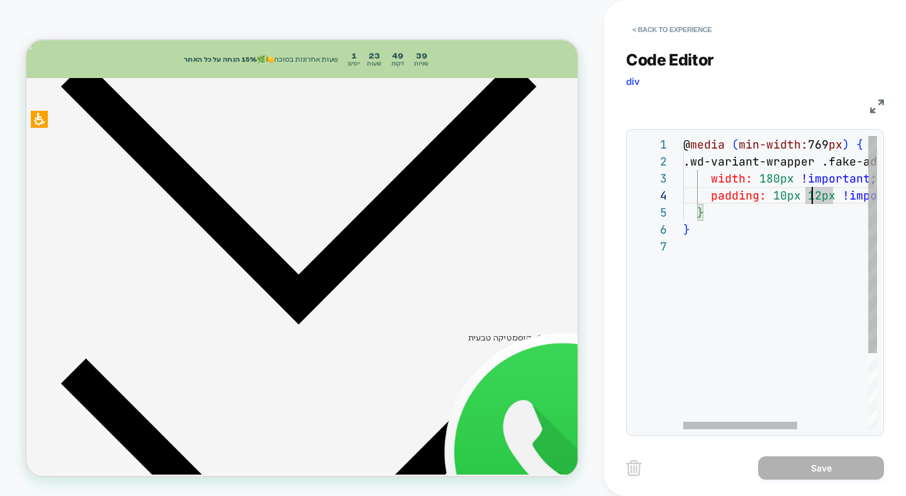
scroll to position [51, 136]
click at [818, 196] on div "@ media ( min-width: 769 px ) { .wd-variant-wrapper .fake-add-to-cart { width: …" at bounding box center [840, 333] width 314 height 395
click at [802, 314] on div "@ media ( min-width: 769 px ) { .wd-variant-wrapper .fake-add-to-cart { width: …" at bounding box center [840, 333] width 314 height 395
drag, startPoint x: 819, startPoint y: 197, endPoint x: 804, endPoint y: 196, distance: 15.1
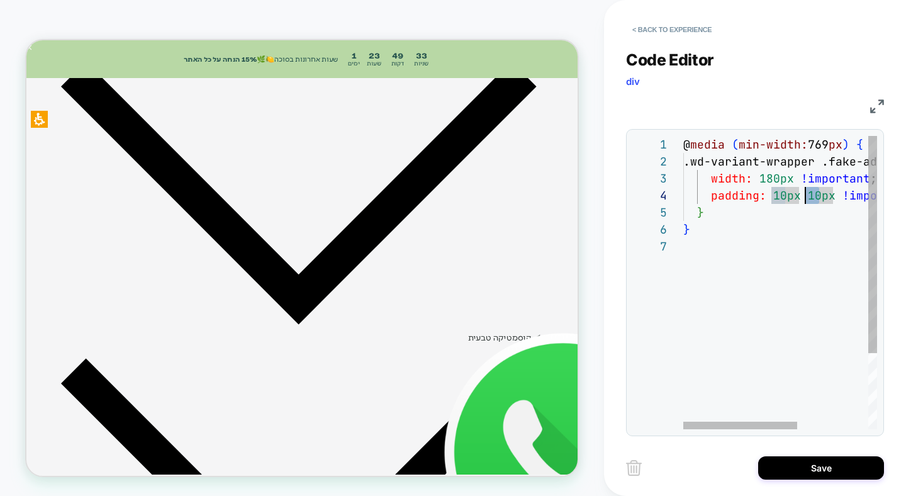
click at [804, 196] on div "@ media ( min-width: 769 px ) { .wd-variant-wrapper .fake-add-to-cart { width: …" at bounding box center [840, 333] width 314 height 395
click at [823, 184] on div "@ media ( min-width: 769 px ) { .wd-variant-wrapper .fake-add-to-cart { width: …" at bounding box center [840, 333] width 314 height 395
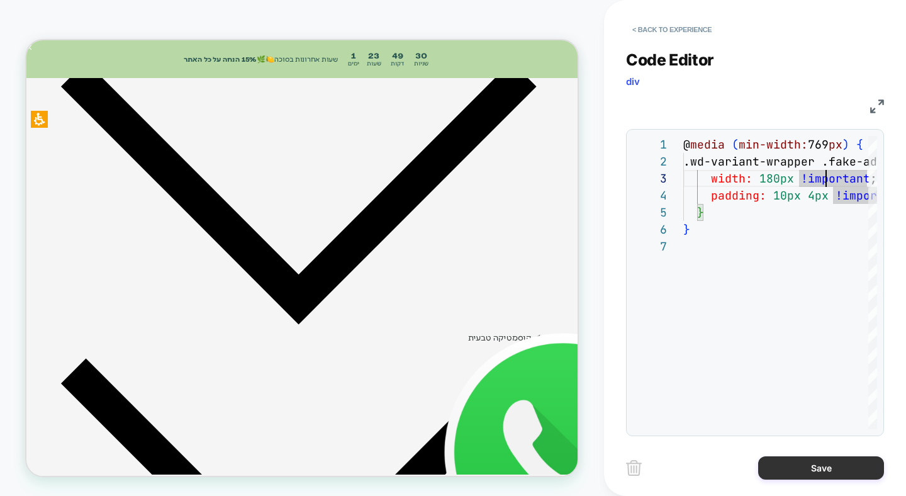
type textarea "**********"
click at [804, 462] on button "Save" at bounding box center [821, 467] width 126 height 23
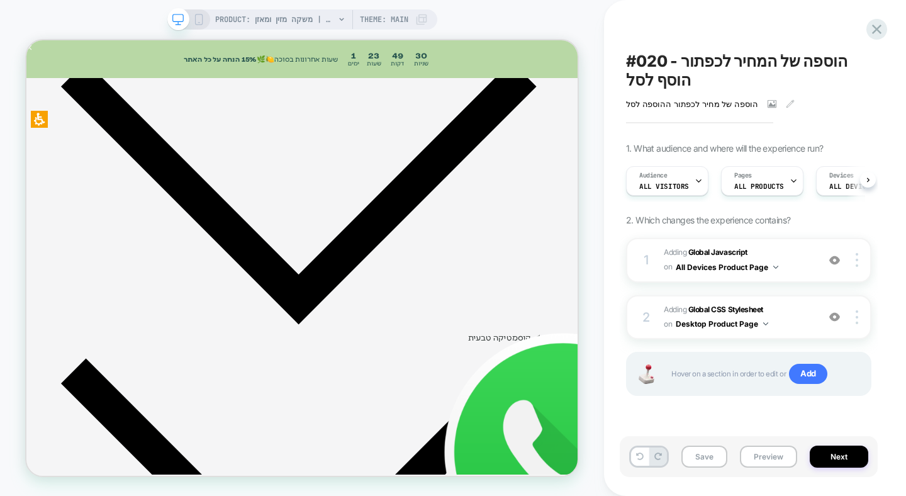
scroll to position [0, 1]
click at [801, 314] on span "Adding Global CSS Stylesheet on Desktop Product Page" at bounding box center [738, 318] width 148 height 30
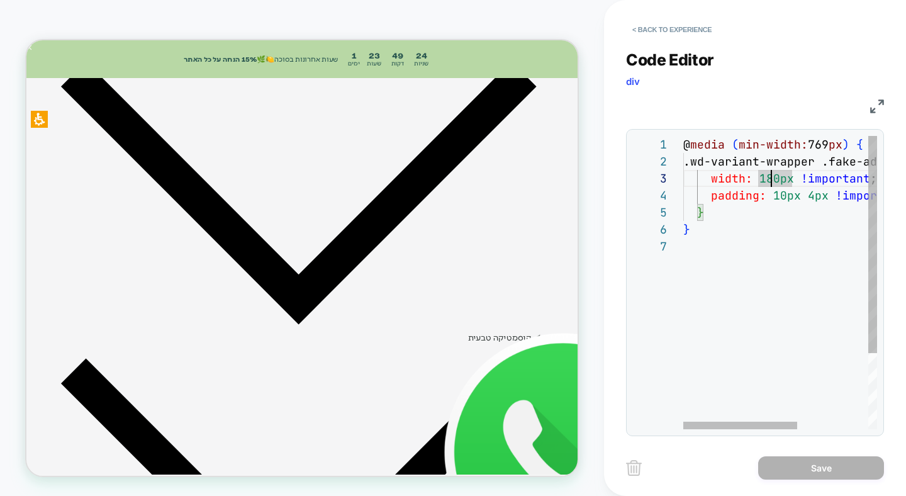
scroll to position [34, 82]
click at [767, 175] on div "@ media ( min-width: 769 px ) { .wd-variant-wrapper .fake-add-to-cart { width: …" at bounding box center [840, 333] width 314 height 395
click at [760, 244] on div "@ media ( min-width: 769 px ) { .wd-variant-wrapper .fake-add-to-cart { width: …" at bounding box center [840, 333] width 314 height 395
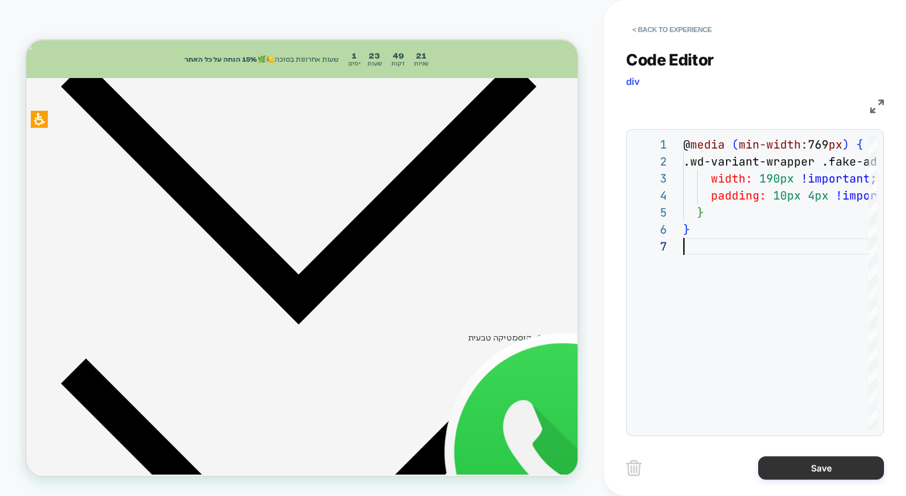
type textarea "**********"
click at [814, 459] on button "Save" at bounding box center [821, 467] width 126 height 23
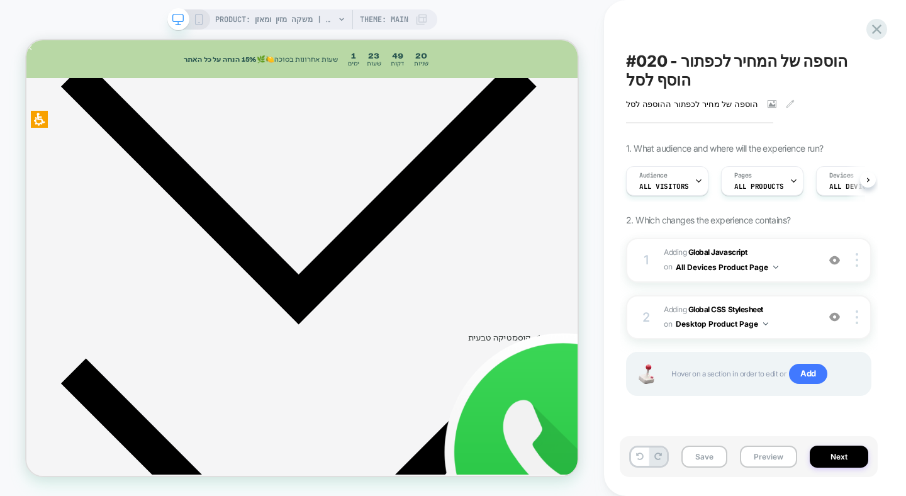
scroll to position [0, 0]
click at [796, 309] on span "Adding Global CSS Stylesheet on Desktop Product Page" at bounding box center [738, 318] width 148 height 30
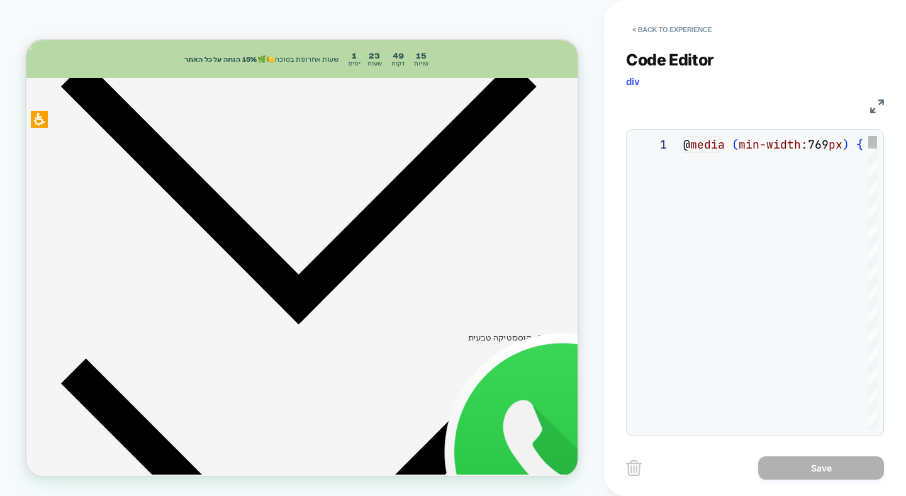
scroll to position [102, 0]
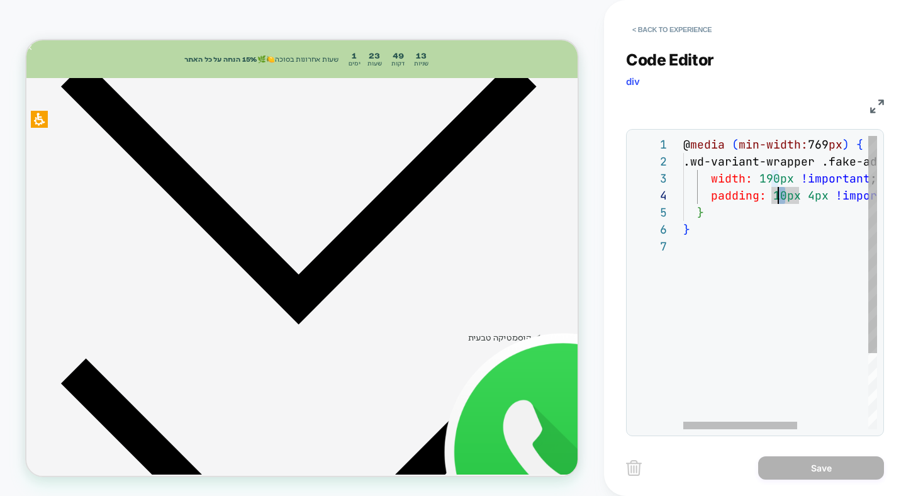
click at [779, 201] on div "@ media ( min-width: 769 px ) { .wd-variant-wrapper .fake-add-to-cart { width: …" at bounding box center [840, 333] width 314 height 395
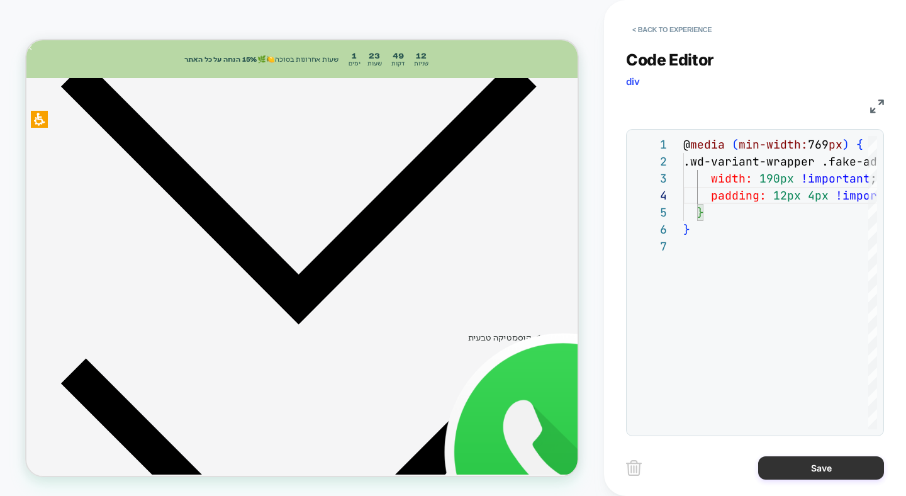
type textarea "**********"
click at [787, 468] on button "Save" at bounding box center [821, 467] width 126 height 23
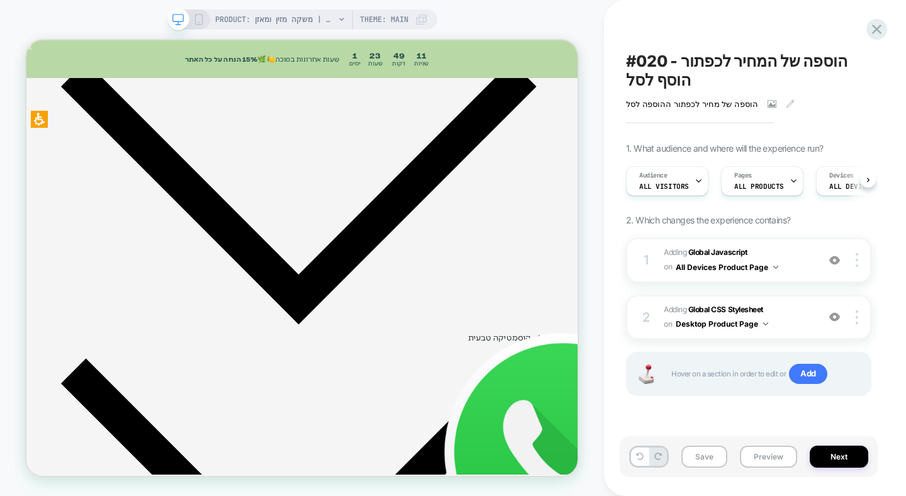
scroll to position [0, 1]
click at [791, 306] on span "Adding Global CSS Stylesheet on Desktop Product Page" at bounding box center [738, 318] width 148 height 30
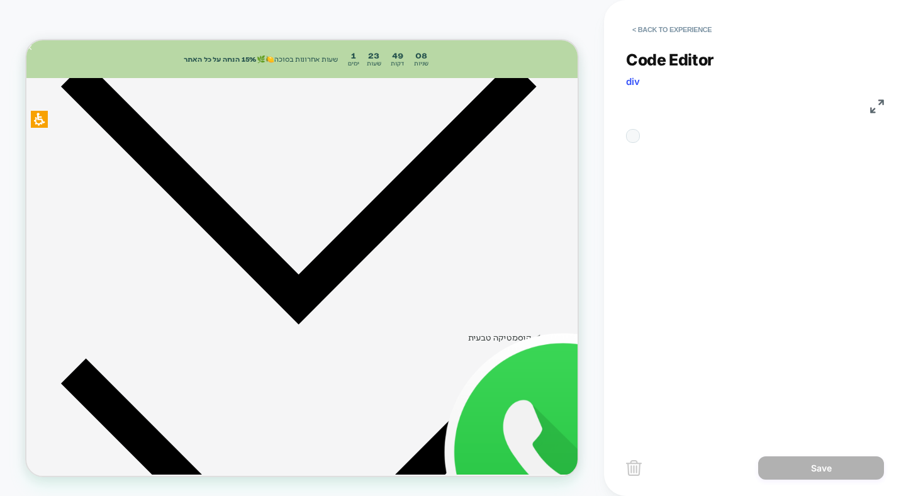
scroll to position [102, 0]
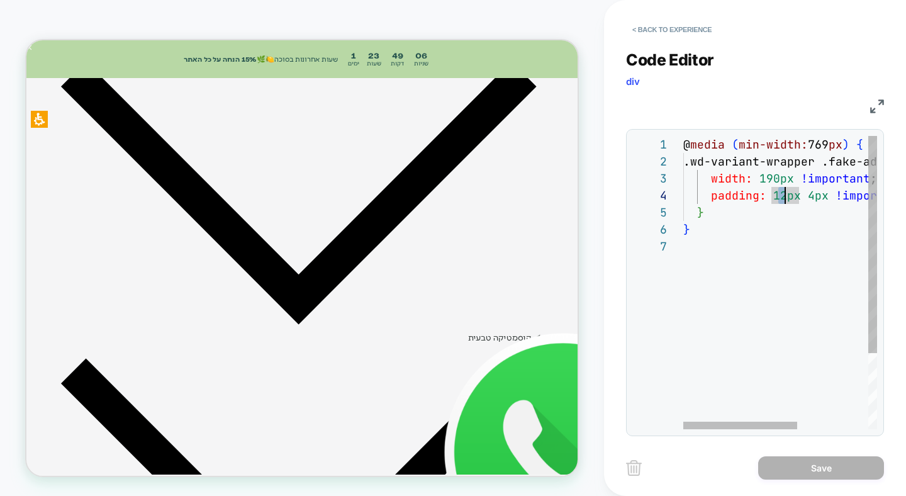
click at [782, 199] on div "@ media ( min-width: 769 px ) { .wd-variant-wrapper .fake-add-to-cart { width: …" at bounding box center [840, 333] width 314 height 395
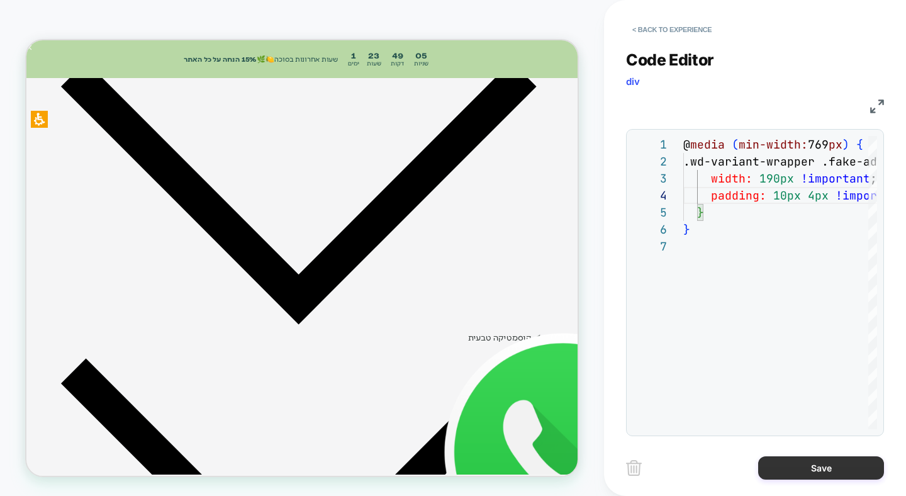
type textarea "**********"
click at [816, 461] on button "Save" at bounding box center [821, 467] width 126 height 23
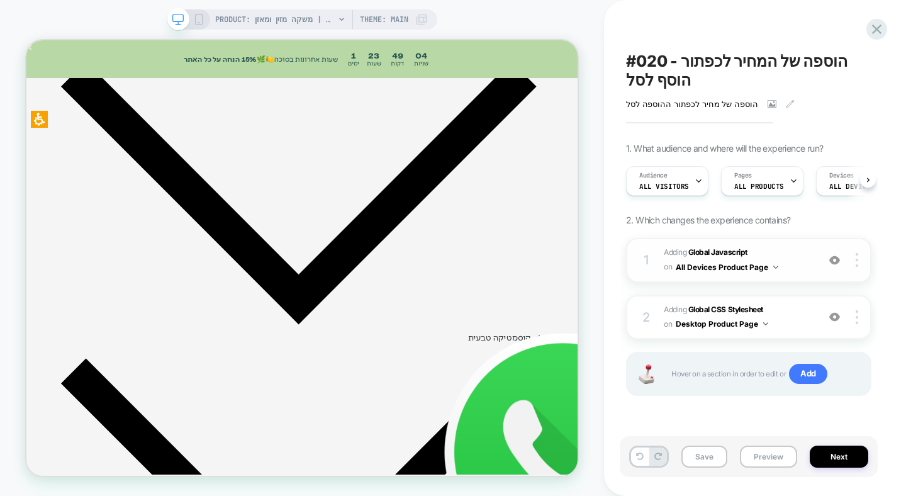
scroll to position [0, 1]
click at [792, 317] on span "Adding Global CSS Stylesheet on Desktop Product Page" at bounding box center [738, 318] width 148 height 30
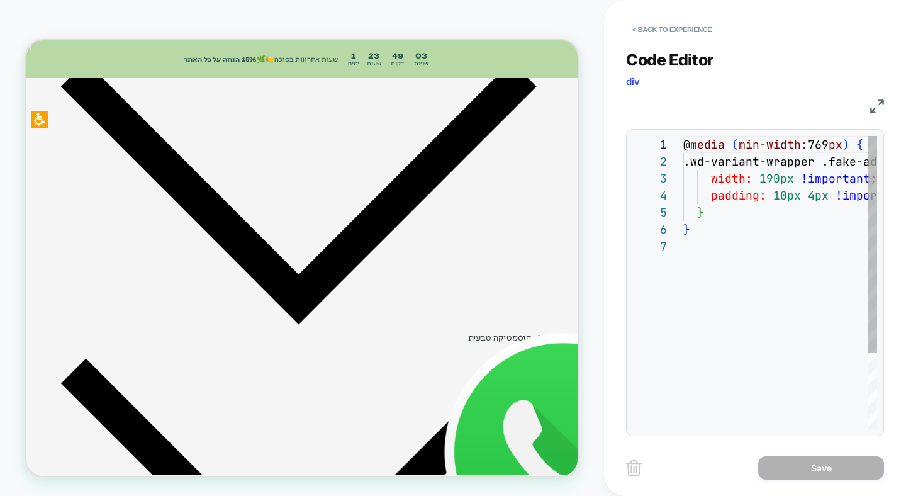
scroll to position [102, 0]
click at [698, 212] on div "@ media ( min-width: 769 px ) { .wd-variant-wrapper .fake-add-to-cart { width: …" at bounding box center [840, 333] width 314 height 395
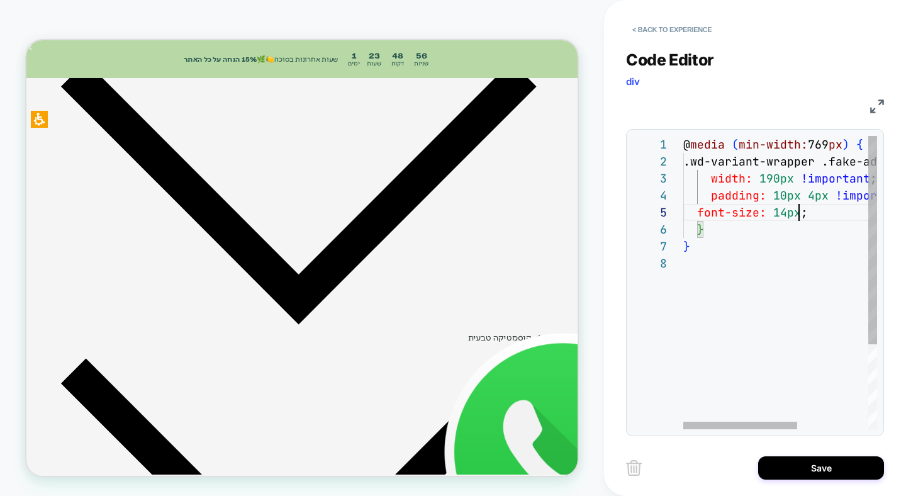
scroll to position [68, 116]
type textarea "**********"
click at [780, 454] on div "Save" at bounding box center [755, 467] width 258 height 31
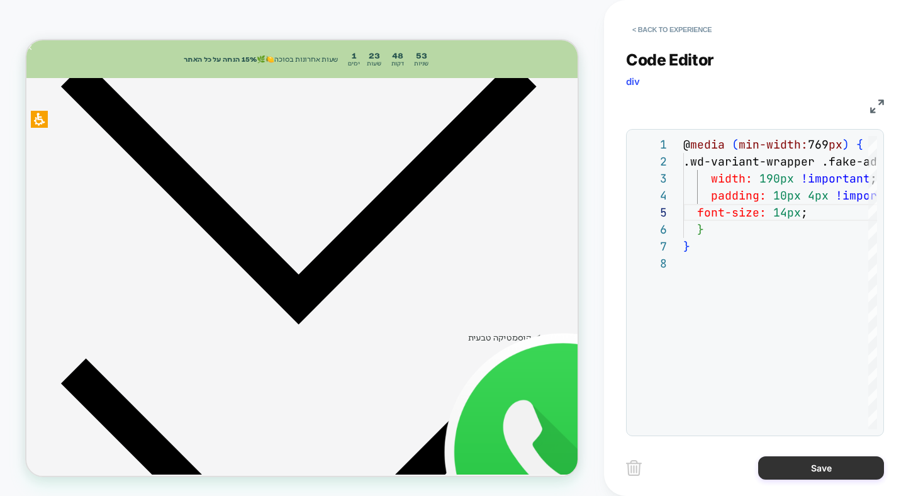
click at [792, 465] on button "Save" at bounding box center [821, 467] width 126 height 23
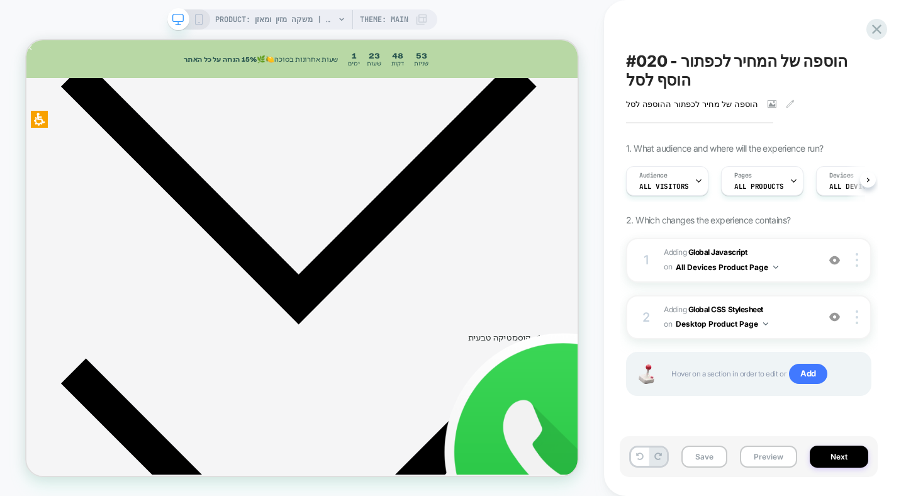
scroll to position [0, 1]
click at [780, 321] on span "Adding Global CSS Stylesheet on Desktop Product Page" at bounding box center [738, 318] width 148 height 30
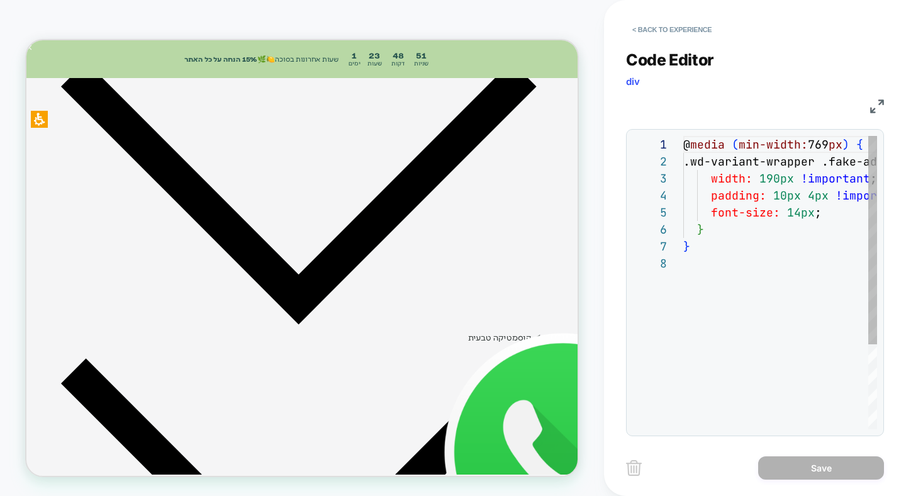
scroll to position [119, 0]
click at [809, 219] on div "@ media ( min-width: 769 px ) { .wd-variant-wrapper .fake-add-to-cart { width: …" at bounding box center [840, 342] width 314 height 412
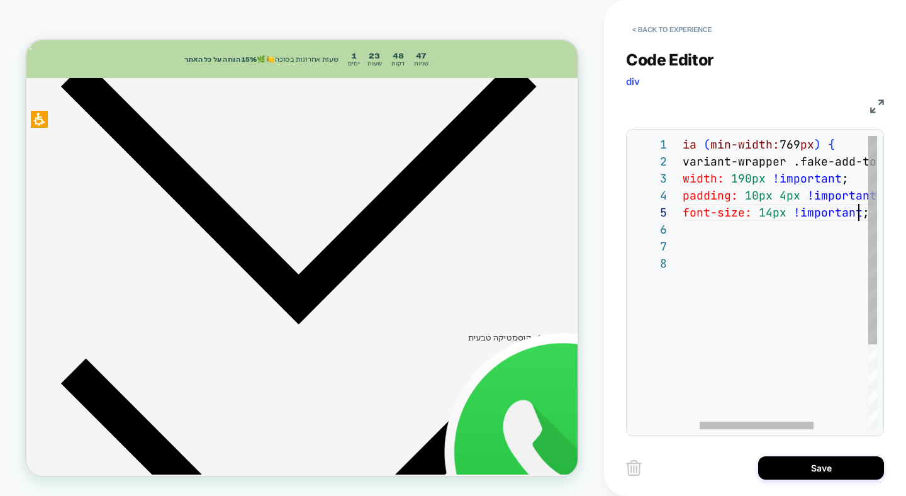
scroll to position [68, 204]
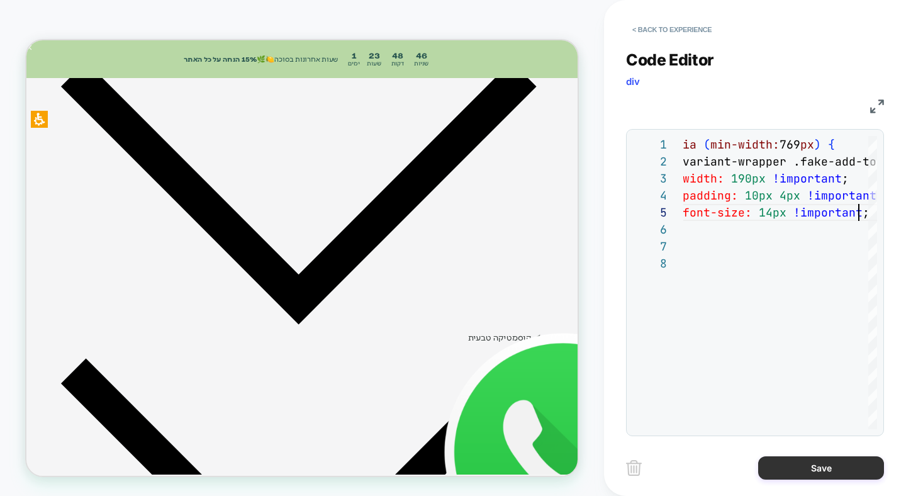
type textarea "**********"
click at [808, 474] on button "Save" at bounding box center [821, 467] width 126 height 23
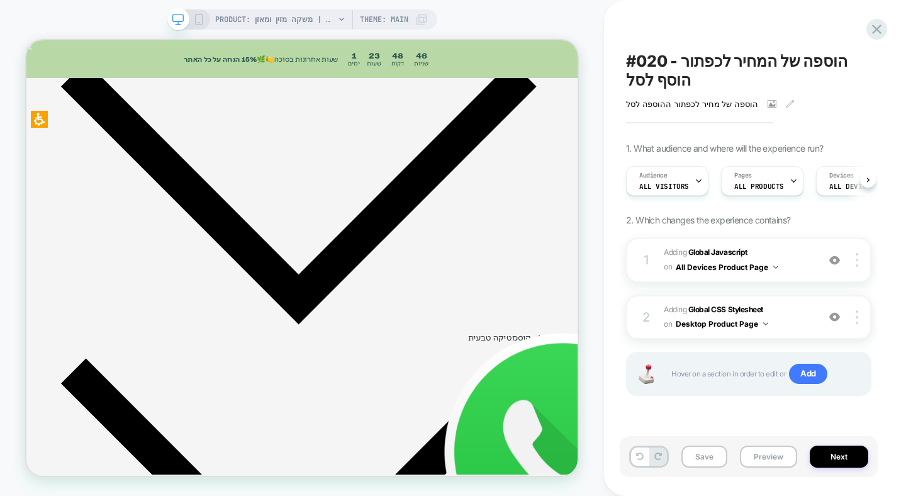
scroll to position [0, 1]
click at [795, 323] on span "Adding Global CSS Stylesheet on Desktop Product Page" at bounding box center [738, 318] width 148 height 30
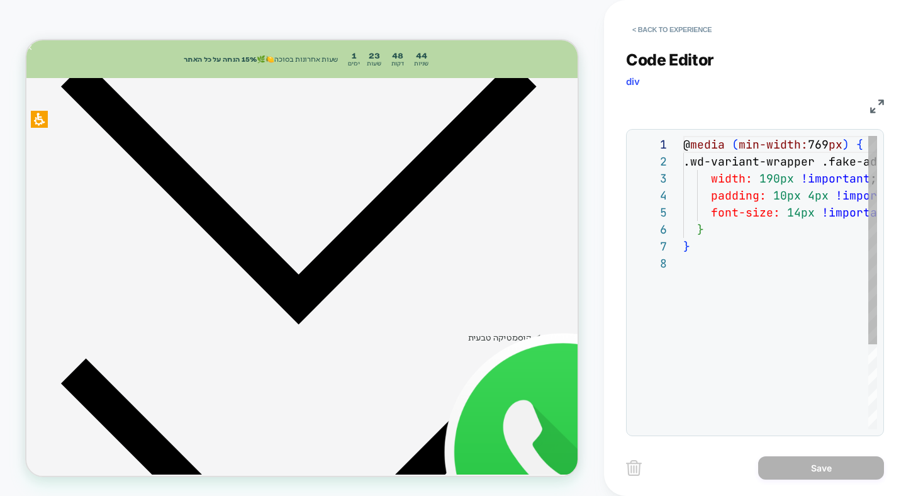
scroll to position [119, 0]
click at [797, 218] on div "@ media ( min-width: 769 px ) { .wd-variant-wrapper .fake-add-to-cart { width: …" at bounding box center [840, 342] width 314 height 412
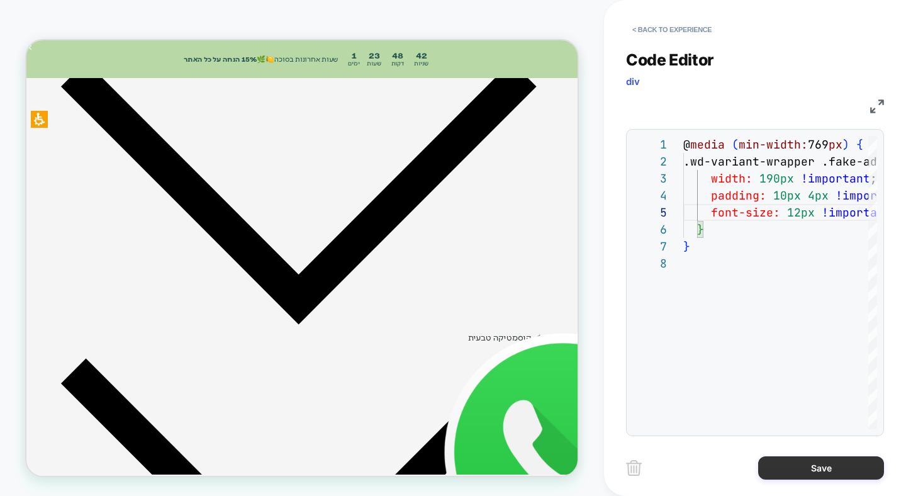
type textarea "**********"
click at [802, 467] on button "Save" at bounding box center [821, 467] width 126 height 23
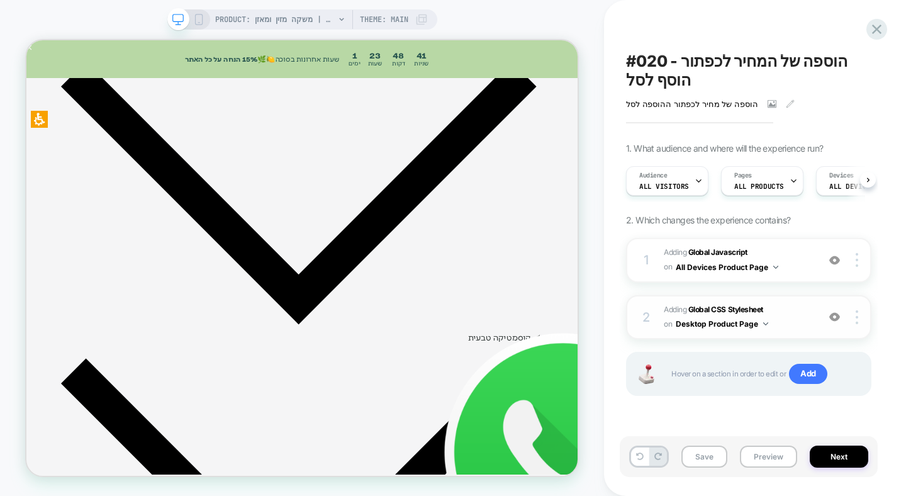
scroll to position [0, 1]
click at [794, 323] on span "Adding Global CSS Stylesheet on Desktop Product Page" at bounding box center [738, 318] width 148 height 30
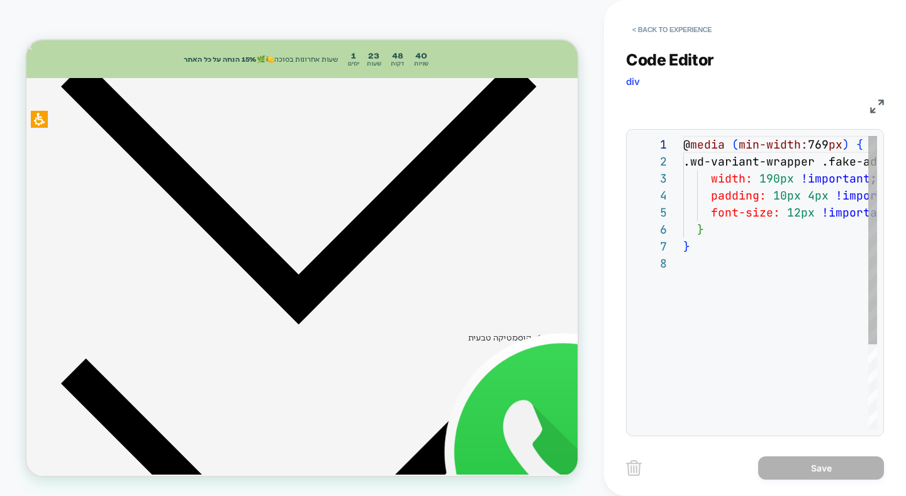
scroll to position [119, 0]
click at [795, 211] on div "@ media ( min-width: 769 px ) { .wd-variant-wrapper .fake-add-to-cart { width: …" at bounding box center [840, 342] width 314 height 412
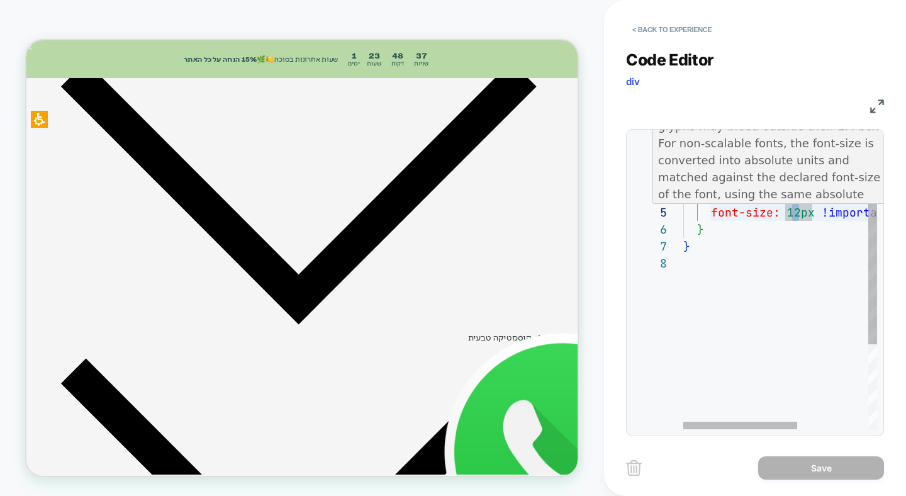
scroll to position [68, 116]
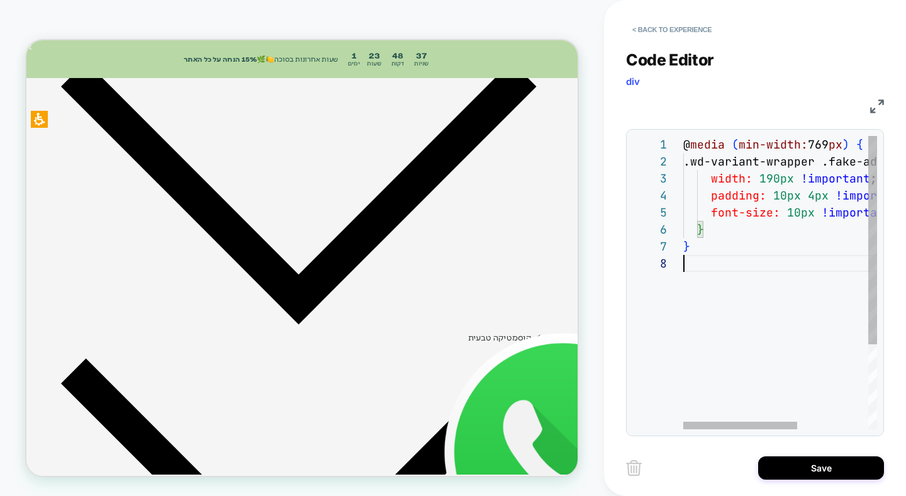
click at [799, 323] on div "@ media ( min-width: 769 px ) { .wd-variant-wrapper .fake-add-to-cart { width: …" at bounding box center [840, 342] width 314 height 412
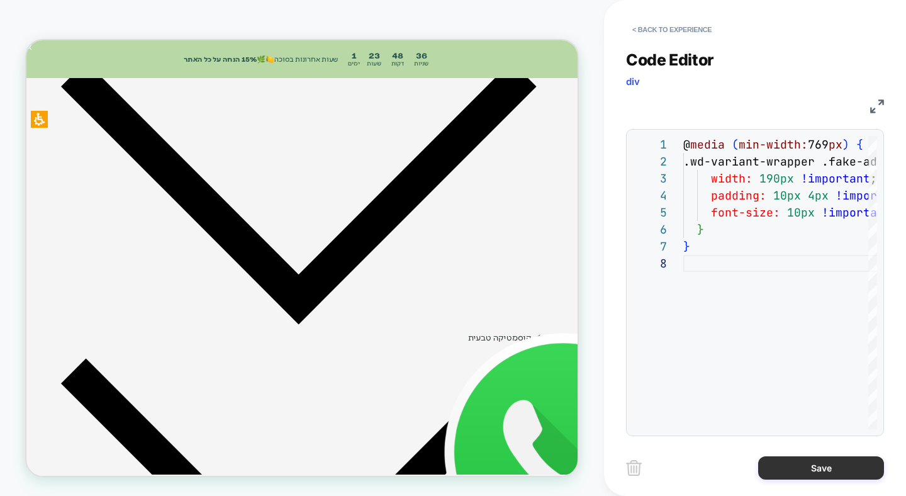
type textarea "**********"
click at [819, 457] on button "Save" at bounding box center [821, 467] width 126 height 23
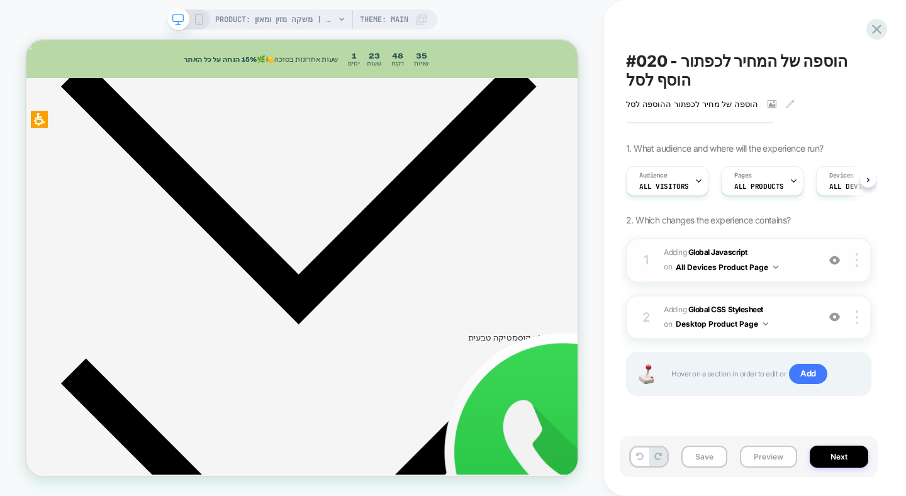
scroll to position [0, 1]
click at [794, 315] on span "Adding Global CSS Stylesheet on Desktop Product Page" at bounding box center [738, 318] width 148 height 30
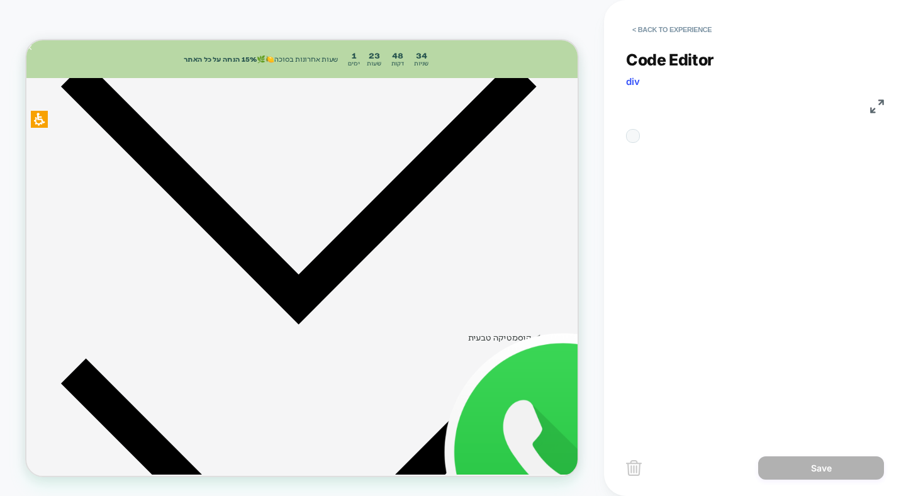
scroll to position [119, 0]
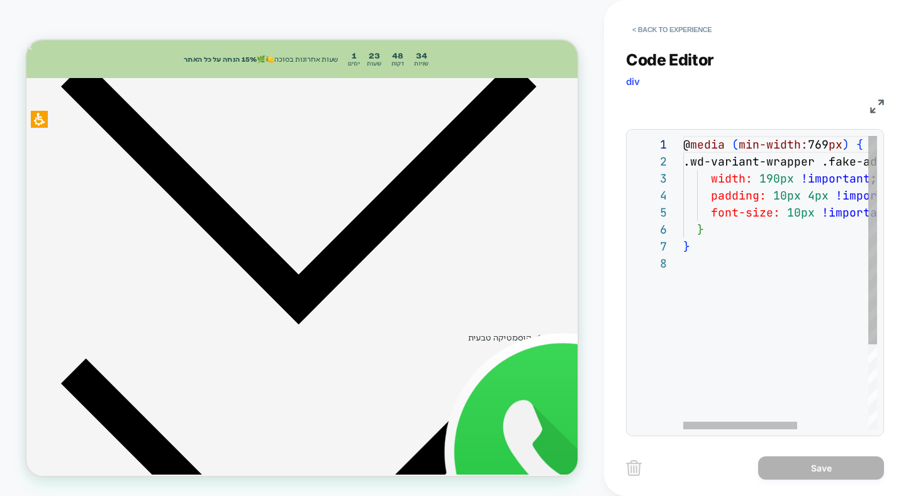
click at [730, 214] on div "@ media ( min-width: 769 px ) { .wd-variant-wrapper .fake-add-to-cart { width: …" at bounding box center [840, 342] width 314 height 412
type textarea "**********"
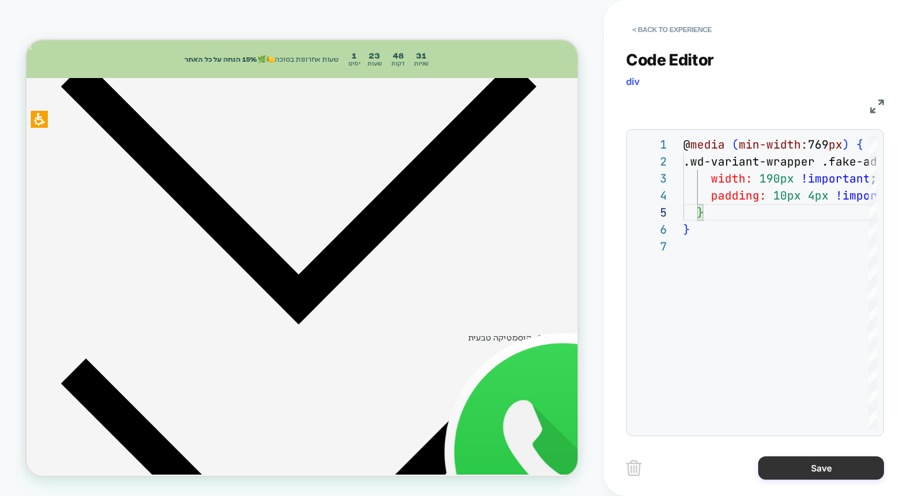
click at [786, 460] on button "Save" at bounding box center [821, 467] width 126 height 23
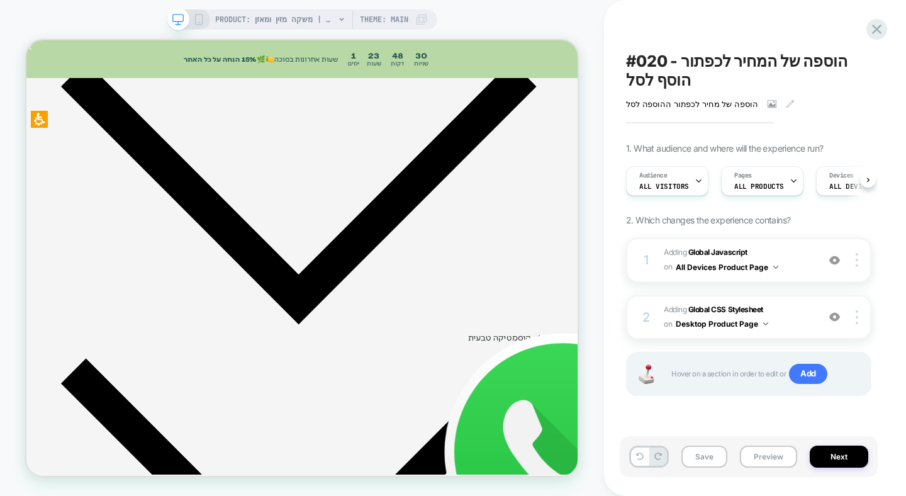
scroll to position [0, 1]
click at [717, 247] on span "Adding Global Javascript on All Devices Product Page" at bounding box center [738, 260] width 148 height 30
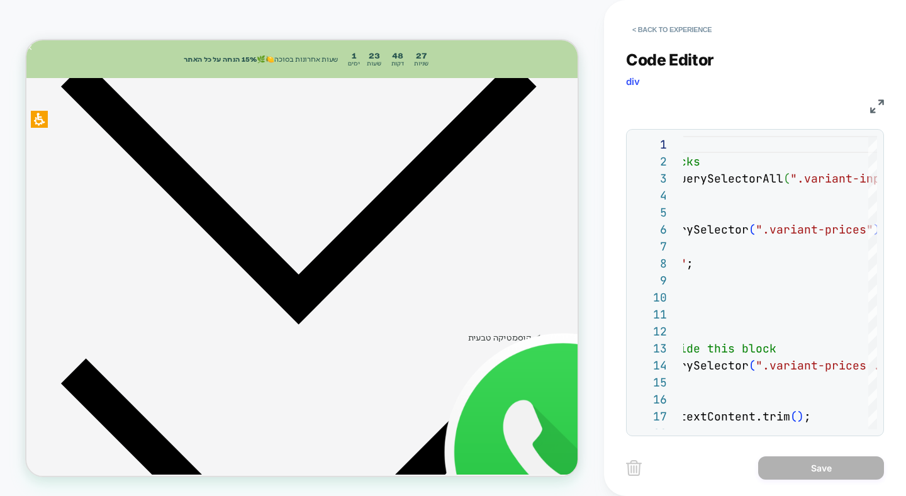
click at [876, 105] on img at bounding box center [877, 106] width 14 height 14
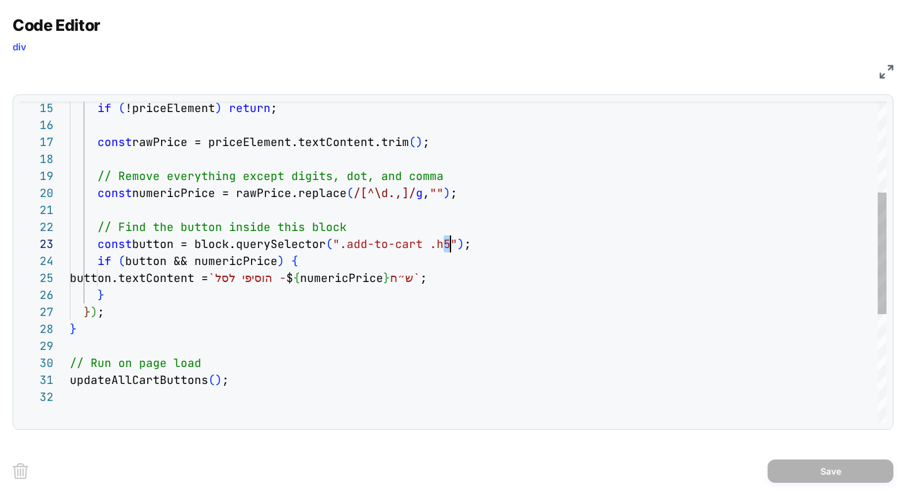
scroll to position [34, 380]
click at [449, 245] on div "if ( !priceElement ) return ; const rawPrice = priceElement.textContent.trim ( …" at bounding box center [478, 286] width 816 height 848
type textarea "**********"
click at [816, 465] on button "Save" at bounding box center [830, 470] width 126 height 23
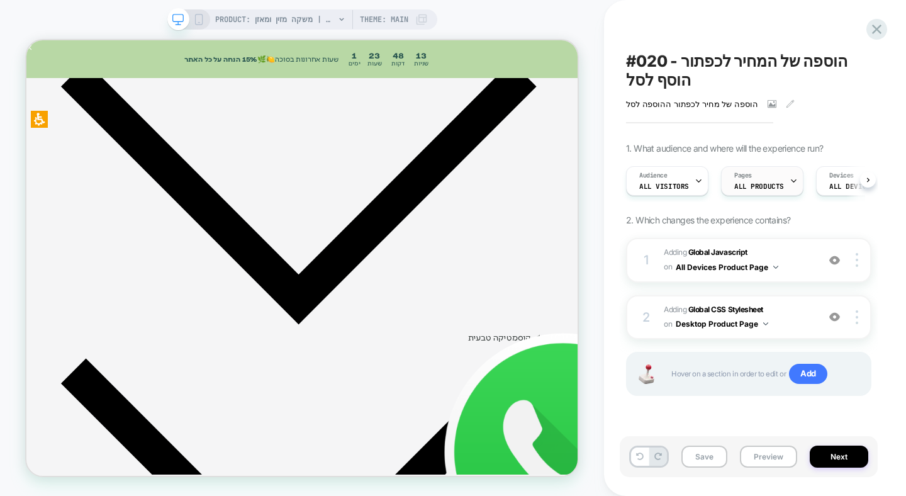
scroll to position [0, 1]
click at [785, 252] on span "Adding Global Javascript on All Devices Product Page" at bounding box center [738, 260] width 148 height 30
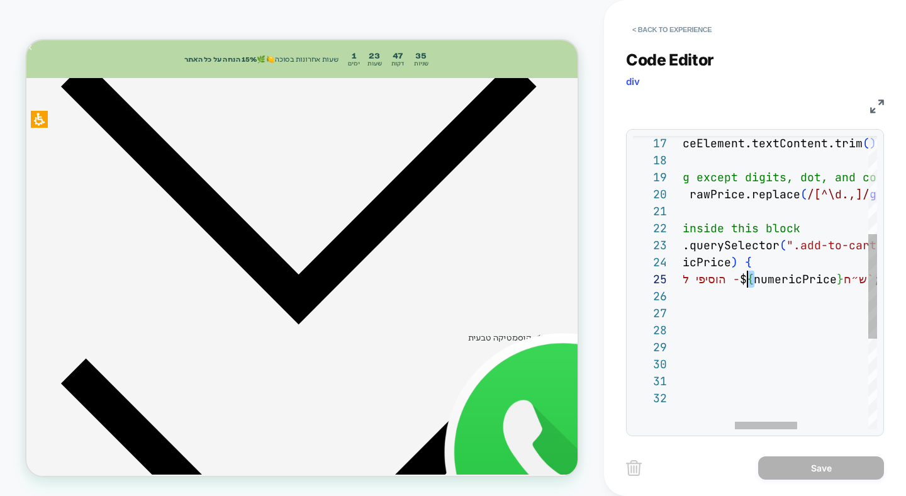
scroll to position [68, 218]
drag, startPoint x: 755, startPoint y: 283, endPoint x: 741, endPoint y: 282, distance: 14.5
click at [741, 282] on div "const rawPrice = priceElement.textContent.trim ( ) ; // Remove everything excep…" at bounding box center [809, 272] width 572 height 819
click at [756, 279] on div "const rawPrice = priceElement.textContent.trim ( ) ; // Remove everything excep…" at bounding box center [809, 272] width 572 height 819
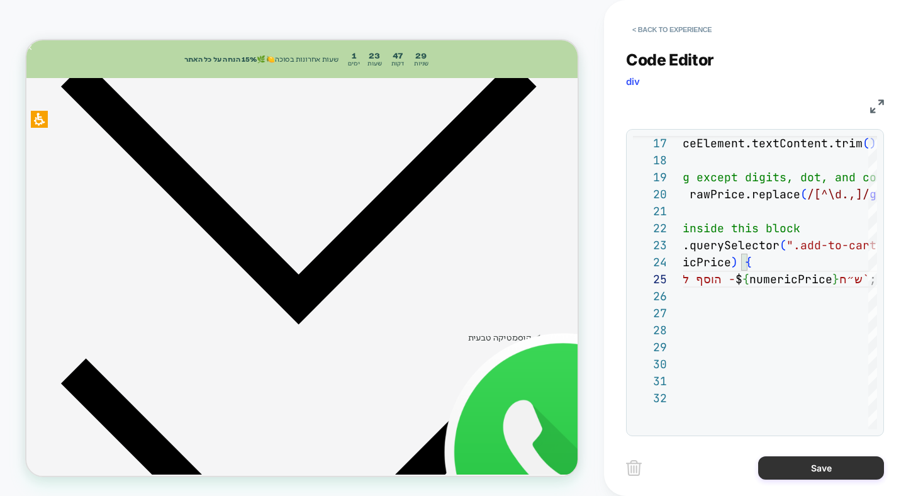
type textarea "**********"
click at [820, 462] on button "Save" at bounding box center [821, 467] width 126 height 23
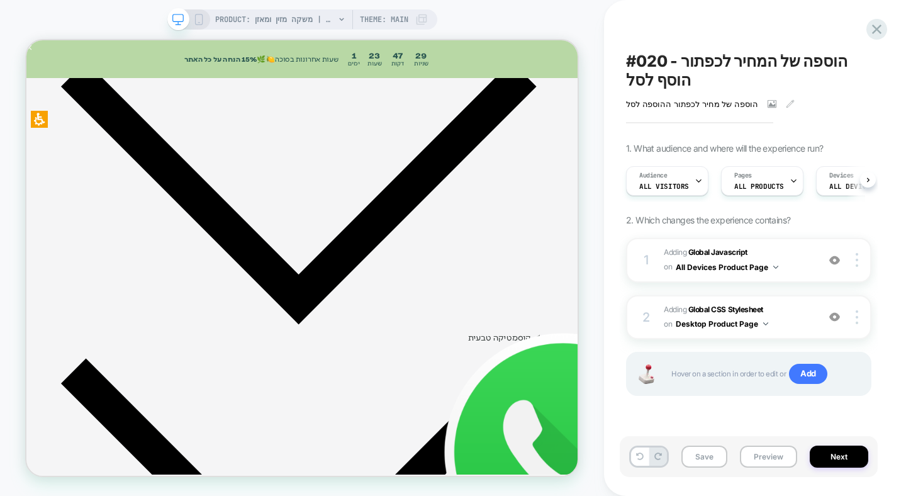
scroll to position [0, 1]
click at [835, 449] on button "Next" at bounding box center [838, 456] width 58 height 22
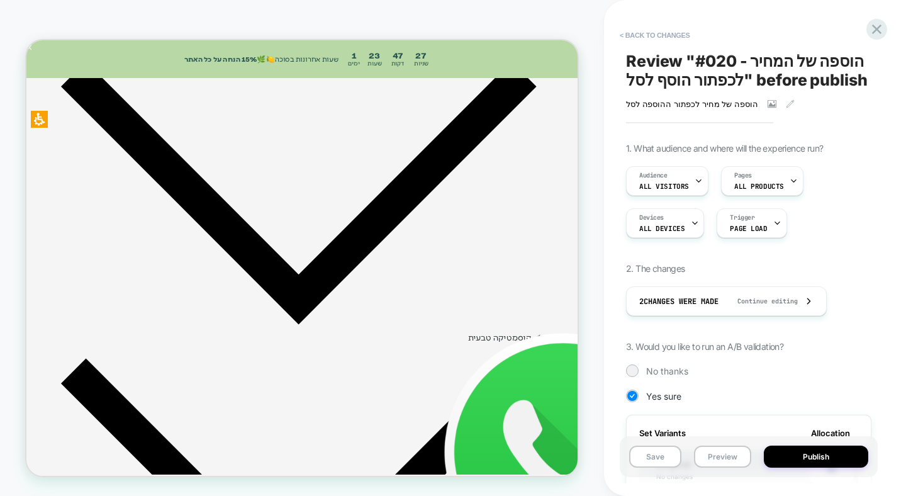
scroll to position [0, 1]
click at [718, 450] on button "Preview" at bounding box center [722, 456] width 57 height 22
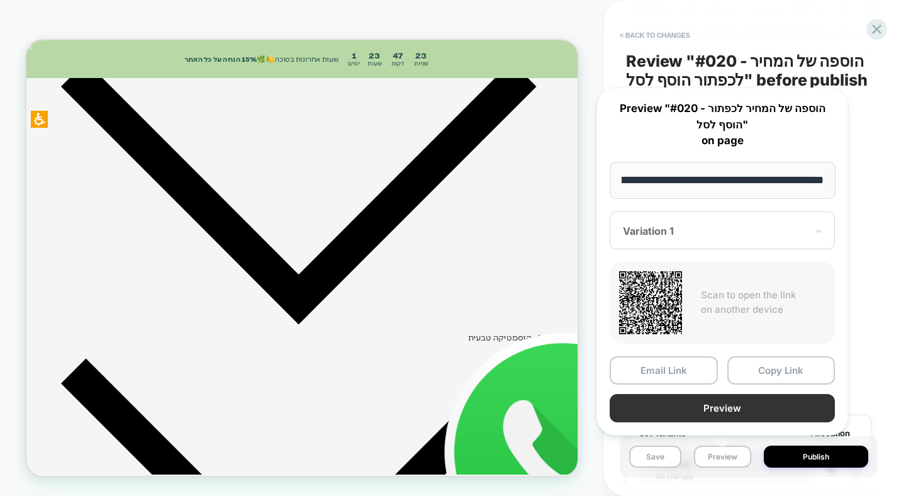
scroll to position [0, 0]
click at [714, 395] on button "Preview" at bounding box center [721, 408] width 225 height 28
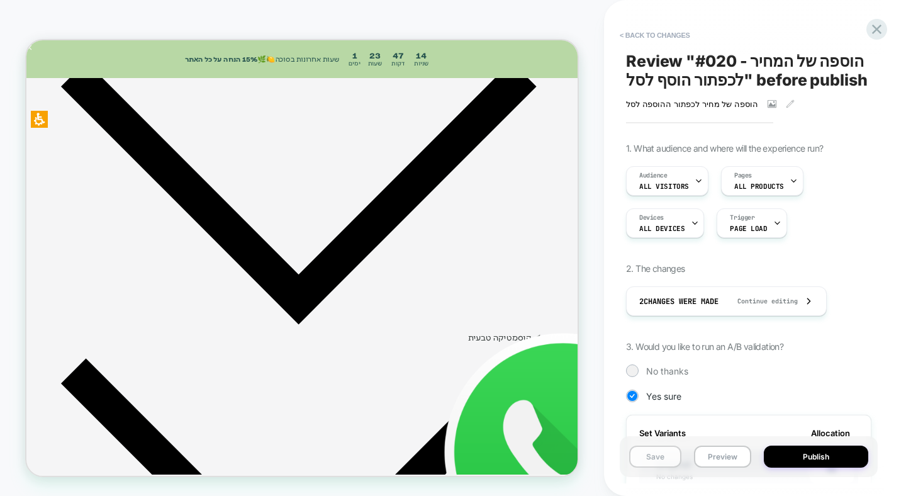
click at [669, 461] on button "Save" at bounding box center [655, 456] width 52 height 22
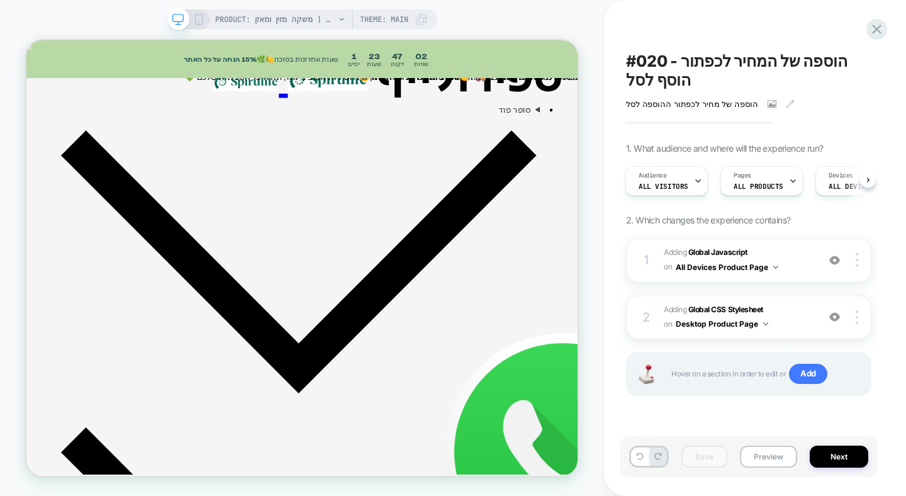
scroll to position [428, 0]
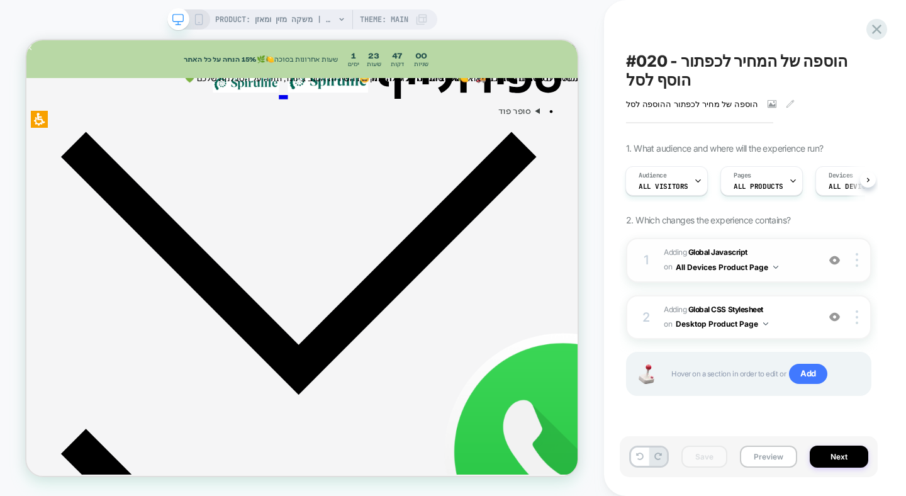
click at [794, 264] on span "Adding Global Javascript on All Devices Product Page" at bounding box center [738, 260] width 148 height 30
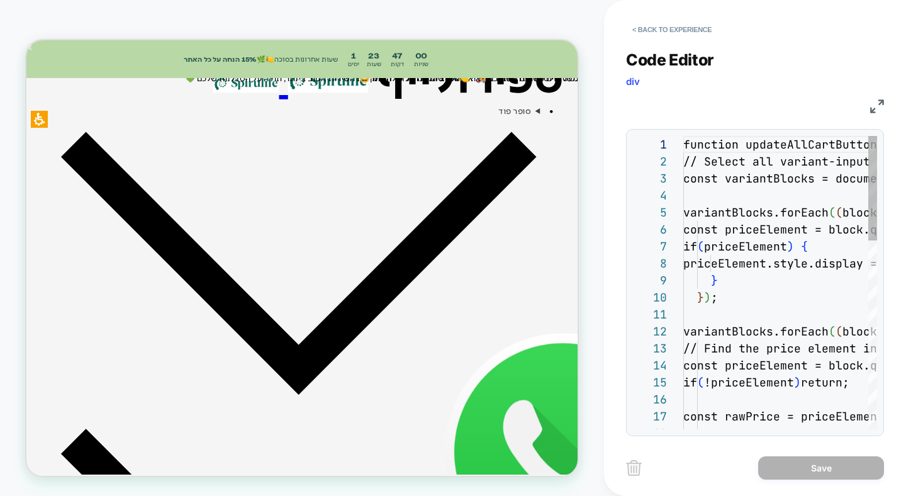
scroll to position [170, 0]
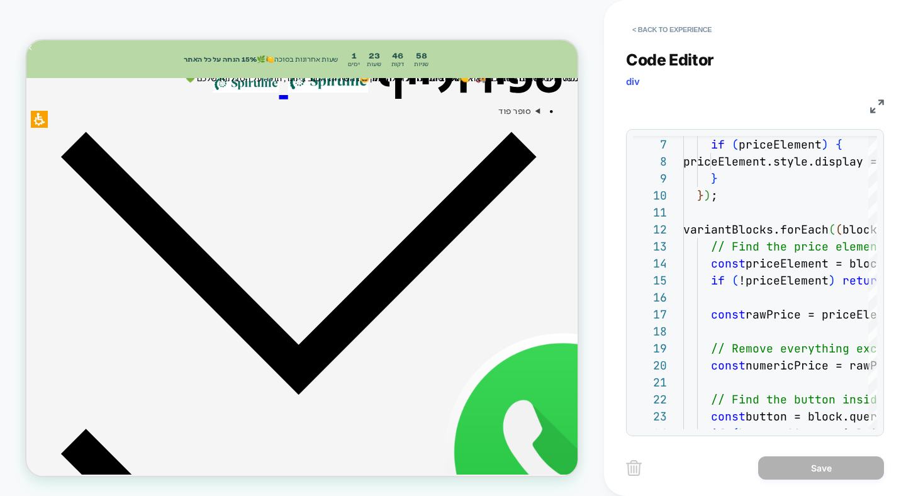
click at [869, 100] on div "JS" at bounding box center [755, 104] width 258 height 21
click at [875, 104] on img at bounding box center [877, 106] width 14 height 14
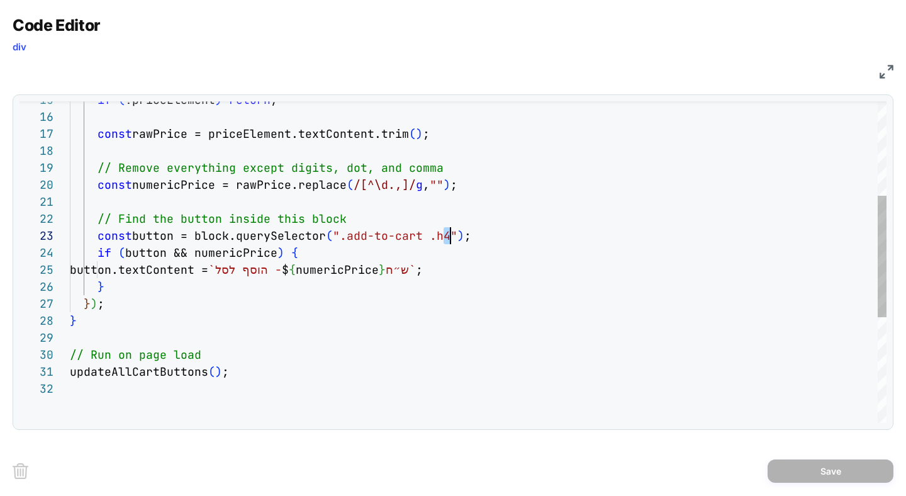
click at [446, 236] on div "if ( !priceElement ) return ; const rawPrice = priceElement.textContent.trim ( …" at bounding box center [478, 277] width 816 height 848
type textarea "**********"
click at [813, 477] on button "Save" at bounding box center [830, 470] width 126 height 23
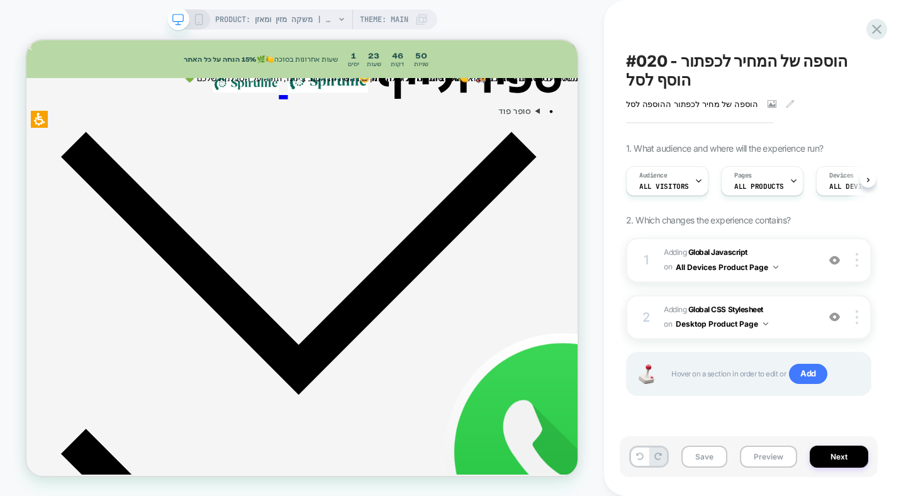
scroll to position [0, 1]
click at [777, 248] on span "Adding Global Javascript on All Devices Product Page" at bounding box center [738, 260] width 148 height 30
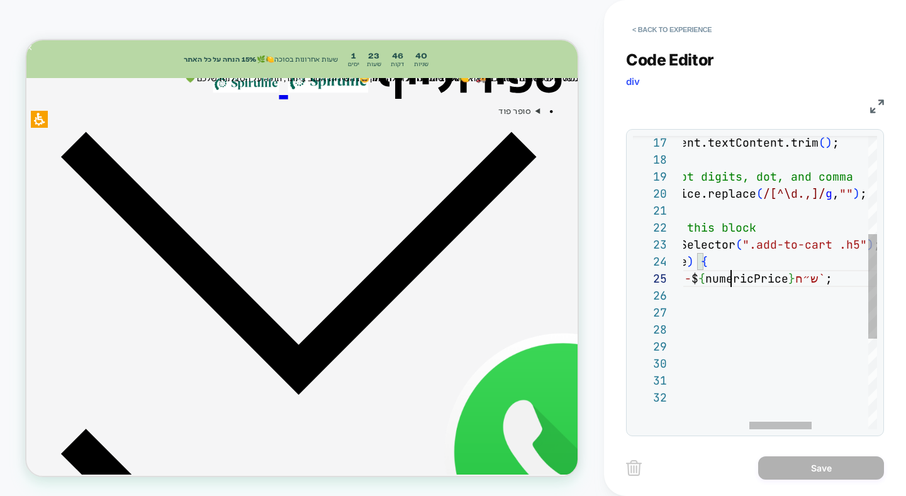
scroll to position [68, 258]
click at [735, 279] on div "const rawPrice = priceElement.textContent.trim ( ) ; // Remove everything excep…" at bounding box center [765, 271] width 572 height 819
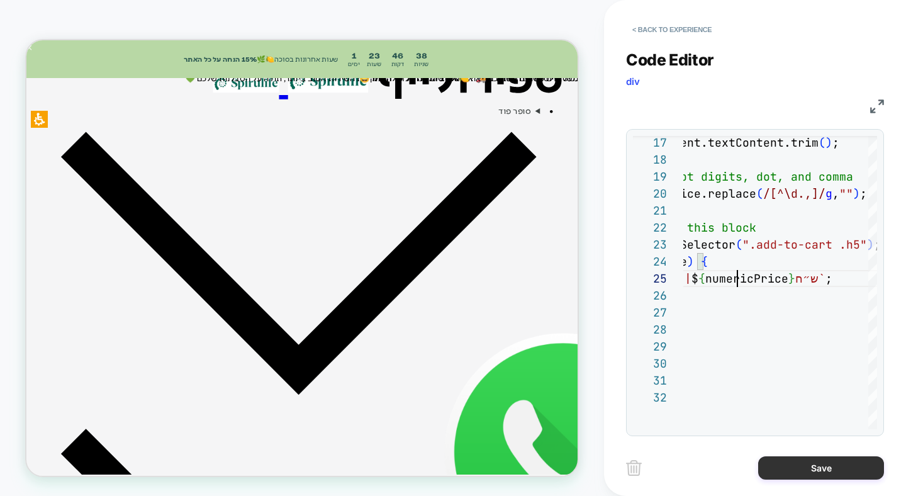
type textarea "**********"
click at [802, 466] on button "Save" at bounding box center [821, 467] width 126 height 23
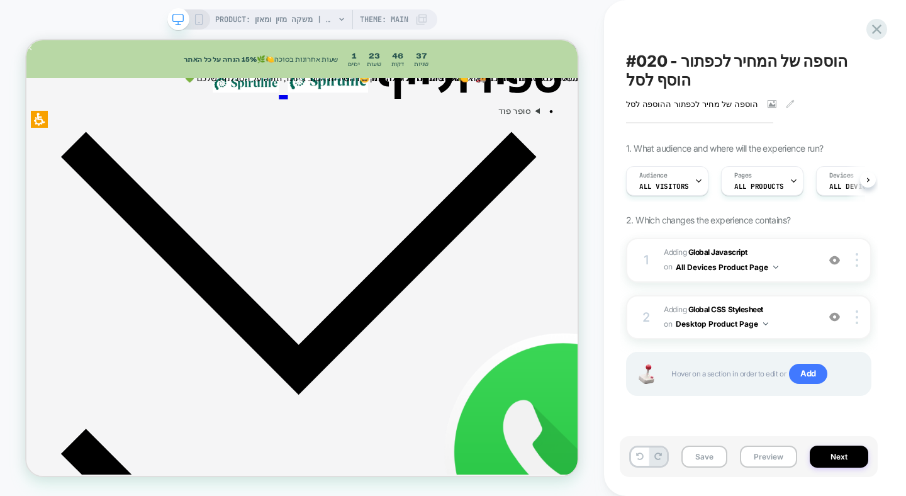
scroll to position [0, 1]
click at [799, 311] on span "Adding Global CSS Stylesheet on Desktop Product Page" at bounding box center [738, 318] width 148 height 30
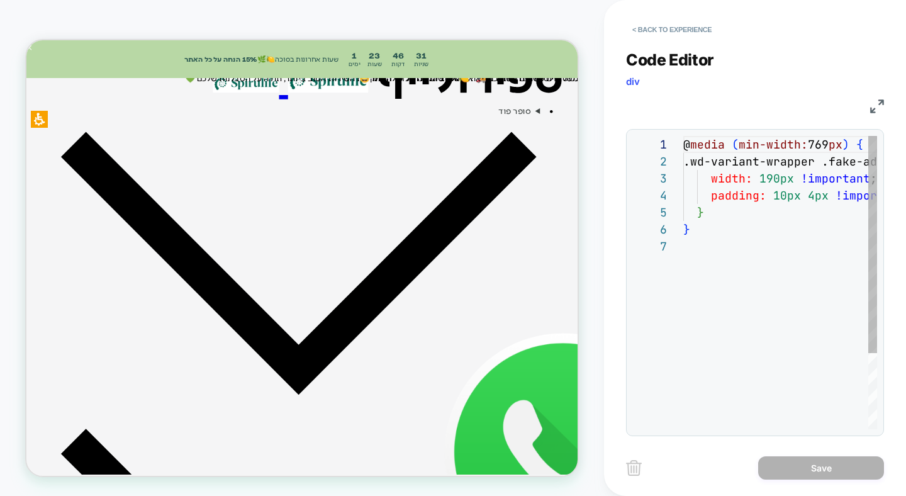
scroll to position [102, 0]
click at [652, 33] on button "< Back to experience" at bounding box center [672, 29] width 92 height 20
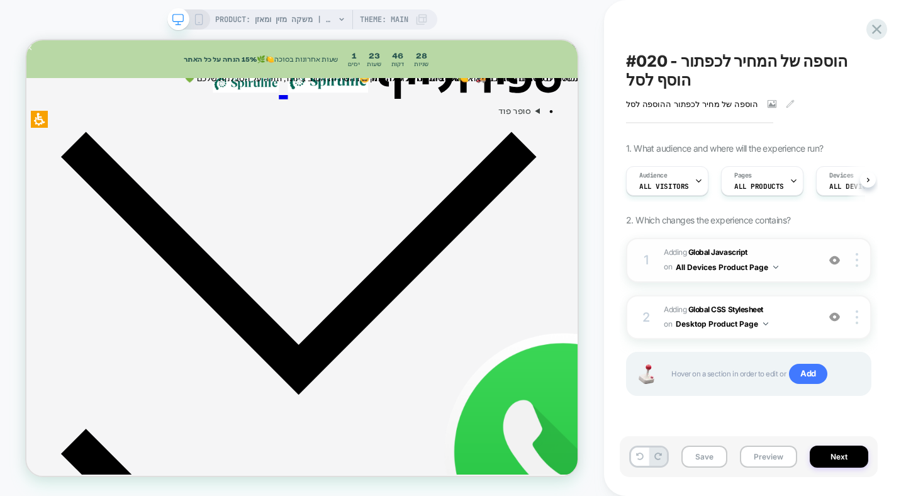
scroll to position [0, 1]
click at [768, 240] on div "1 Adding Global Javascript on All Devices Product Page Add Before Add After Tar…" at bounding box center [748, 260] width 245 height 45
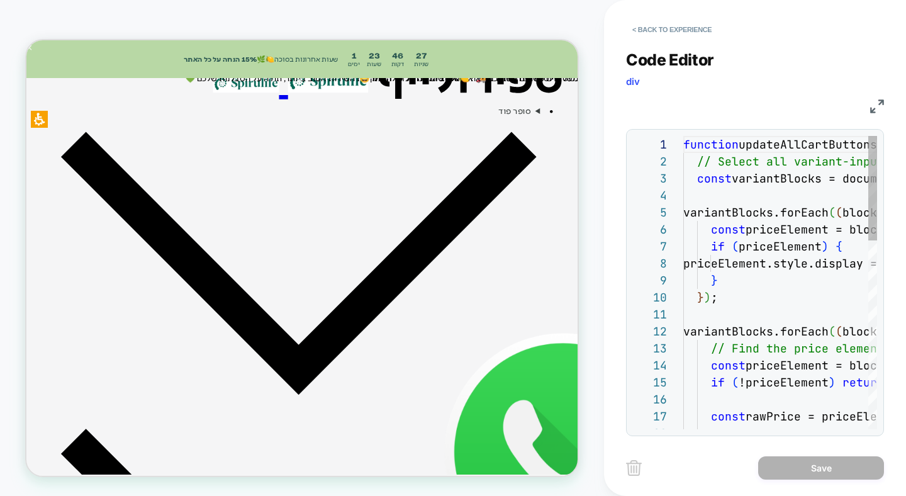
scroll to position [170, 0]
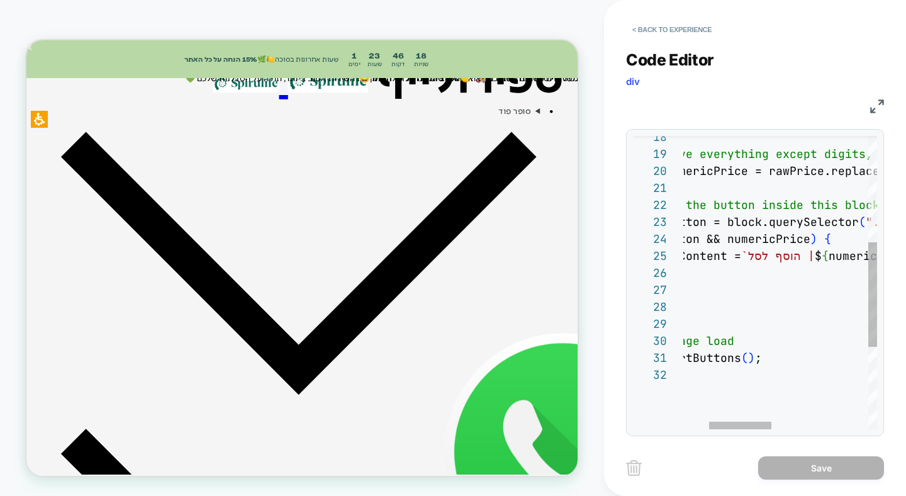
click at [852, 257] on div "// Remove everything except digits, dot, and comma const numericPrice = rawPric…" at bounding box center [889, 249] width 572 height 819
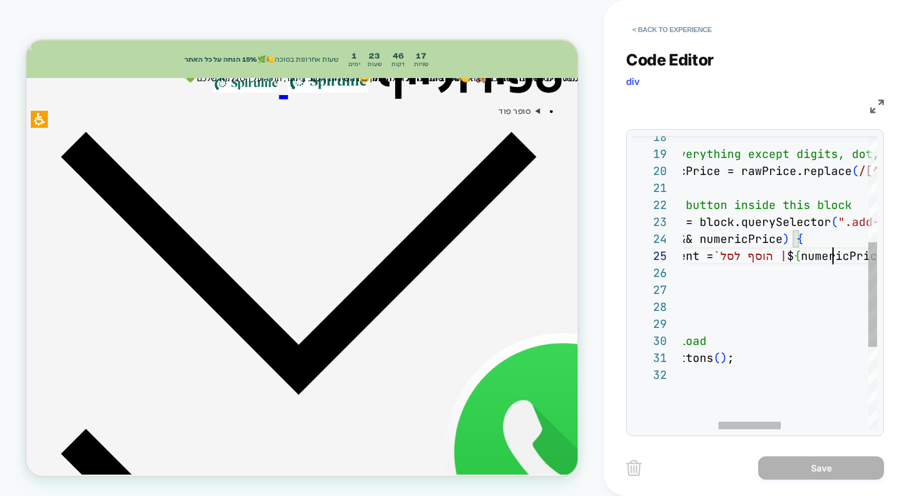
click at [835, 254] on div "// Remove everything except digits, dot, and comma const numericPrice = rawPric…" at bounding box center [861, 249] width 572 height 819
type textarea "**********"
click at [831, 462] on button "Save" at bounding box center [821, 467] width 126 height 23
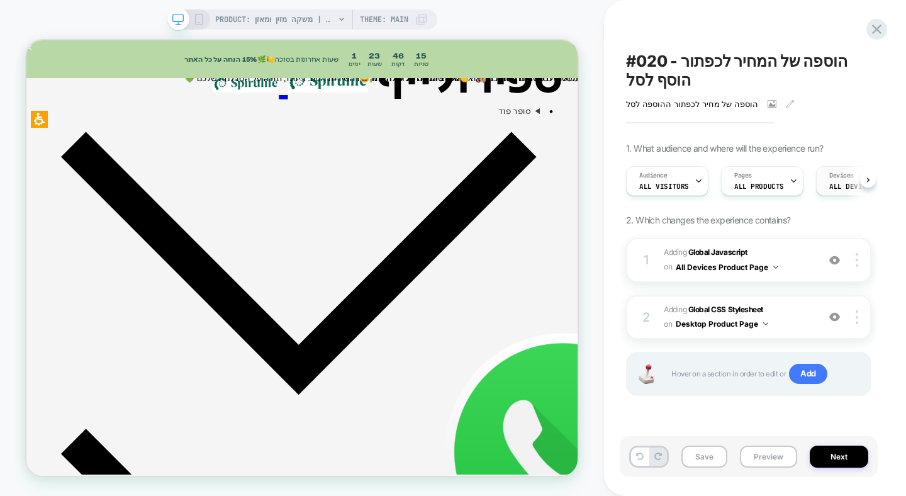
scroll to position [0, 1]
click at [713, 453] on button "Save" at bounding box center [704, 456] width 46 height 22
click at [789, 245] on span "Adding Global Javascript on All Devices Product Page" at bounding box center [738, 260] width 148 height 30
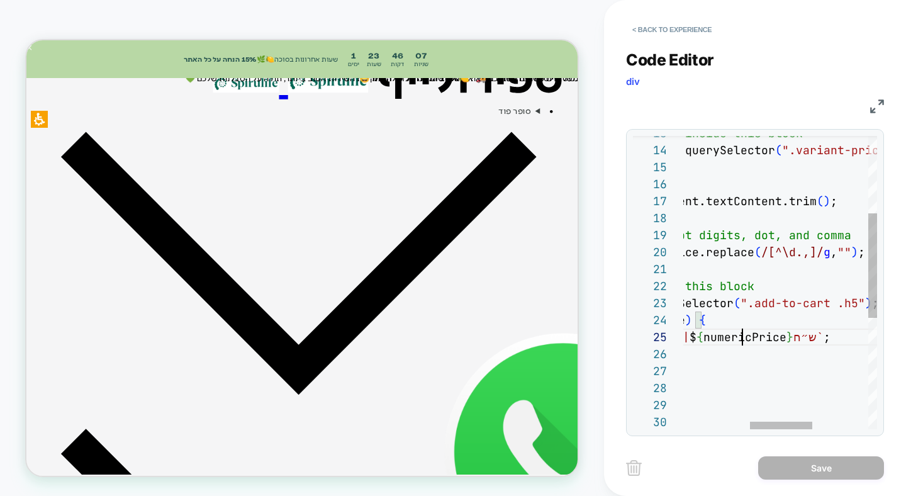
scroll to position [68, 258]
click at [737, 332] on div "// Find the price element inside this block const priceElement = block.querySel…" at bounding box center [763, 330] width 572 height 819
type textarea "**********"
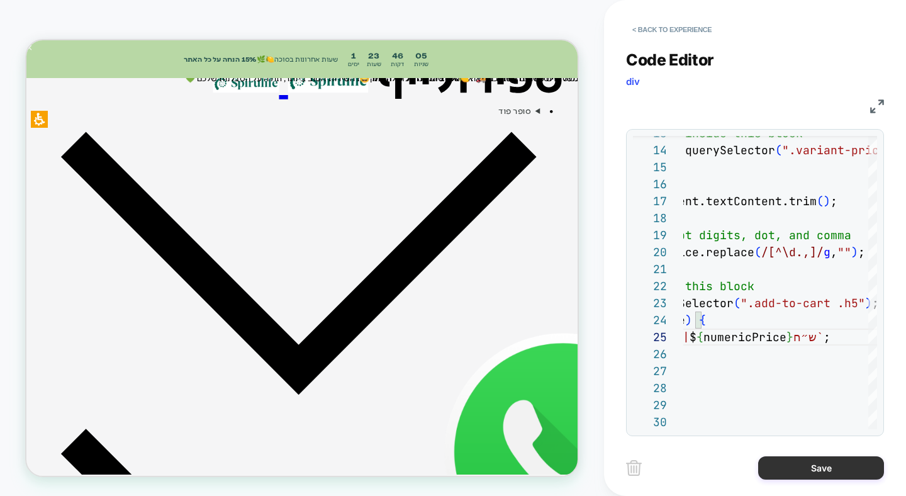
click at [809, 477] on button "Save" at bounding box center [821, 467] width 126 height 23
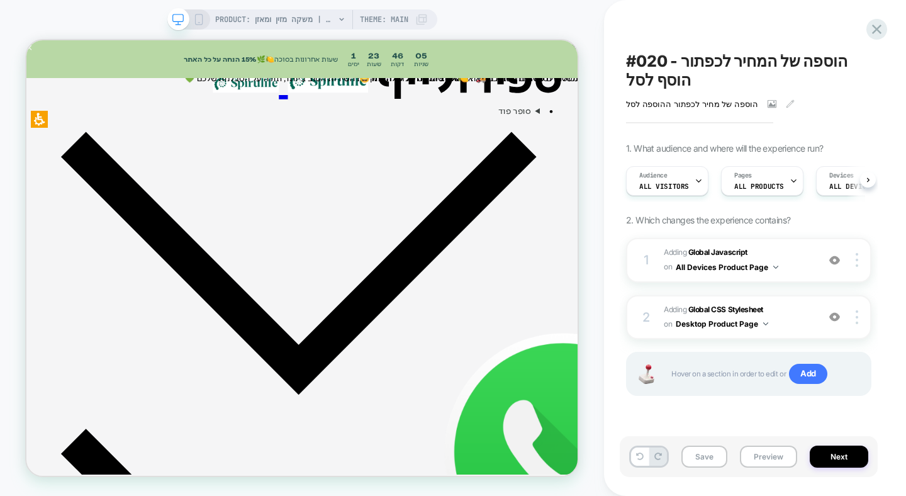
scroll to position [0, 1]
click at [704, 460] on button "Save" at bounding box center [704, 456] width 46 height 22
click at [757, 453] on button "Preview" at bounding box center [768, 456] width 57 height 22
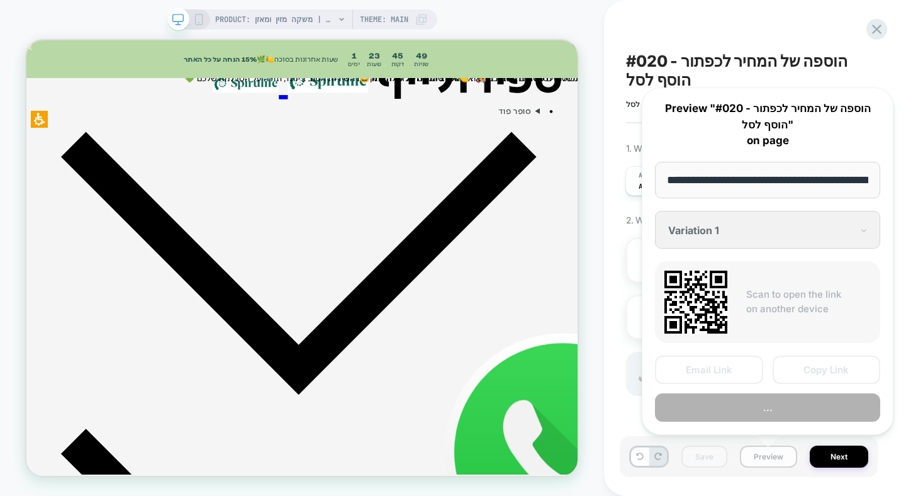
scroll to position [0, 1067]
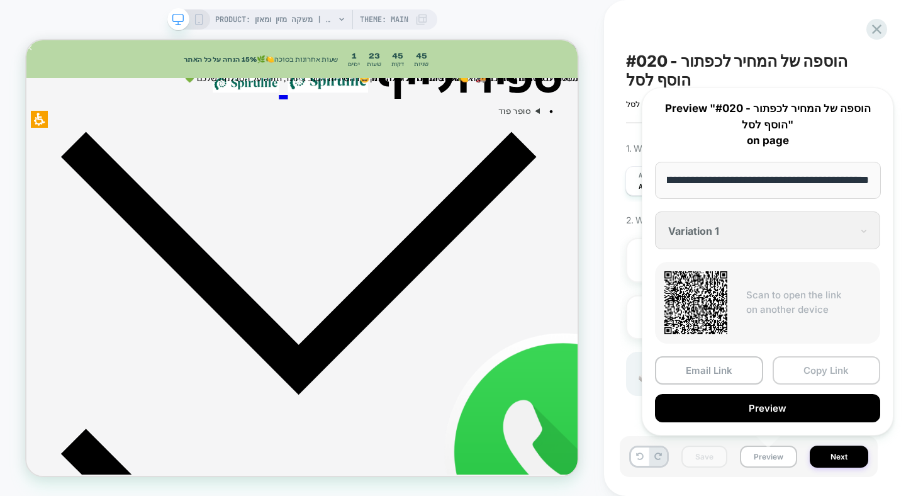
click at [822, 362] on button "Copy Link" at bounding box center [826, 370] width 108 height 28
